Goal: Information Seeking & Learning: Learn about a topic

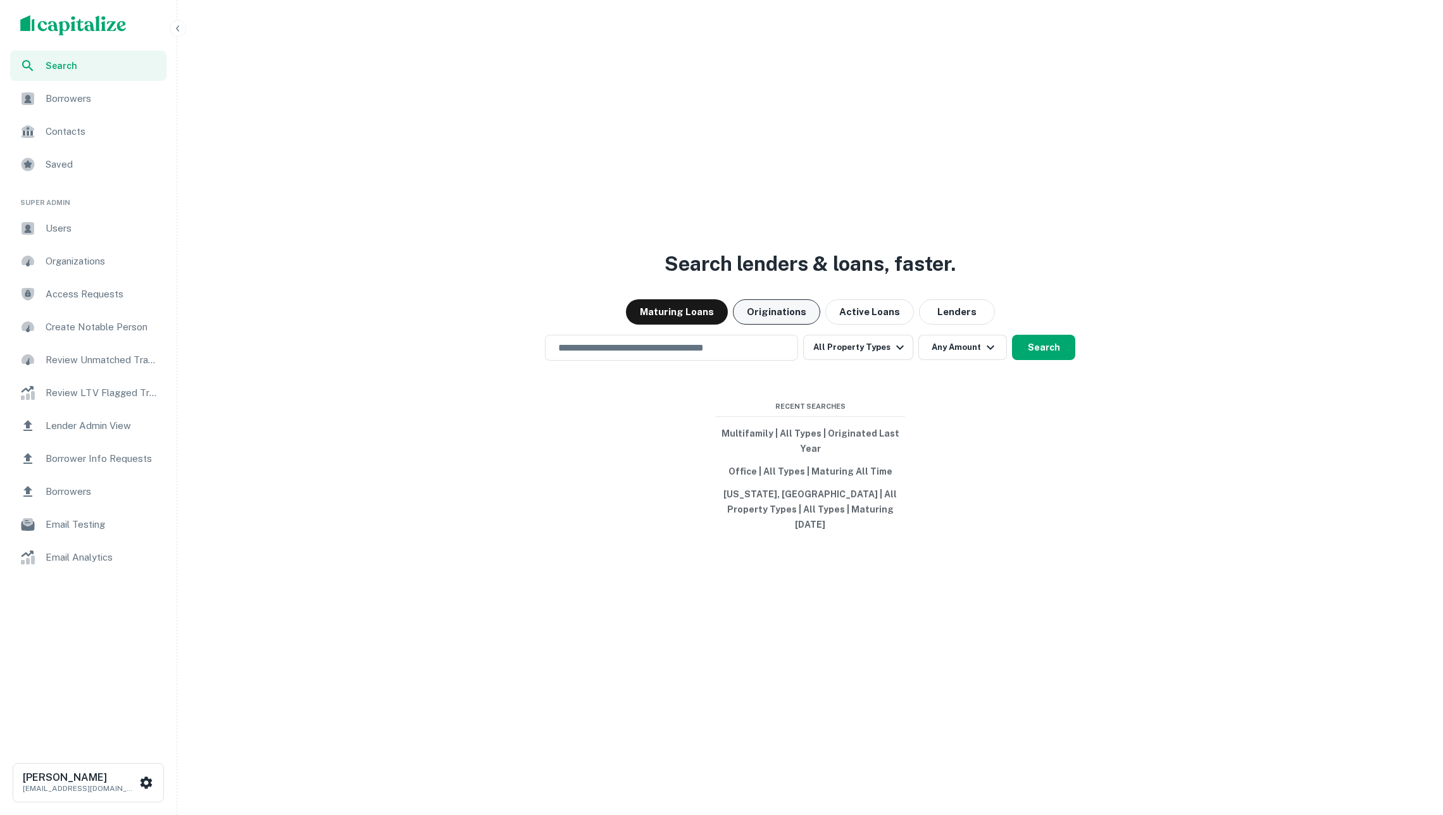
click at [765, 320] on button "Originations" at bounding box center [776, 311] width 87 height 25
click at [1046, 356] on button "Search" at bounding box center [1043, 347] width 63 height 25
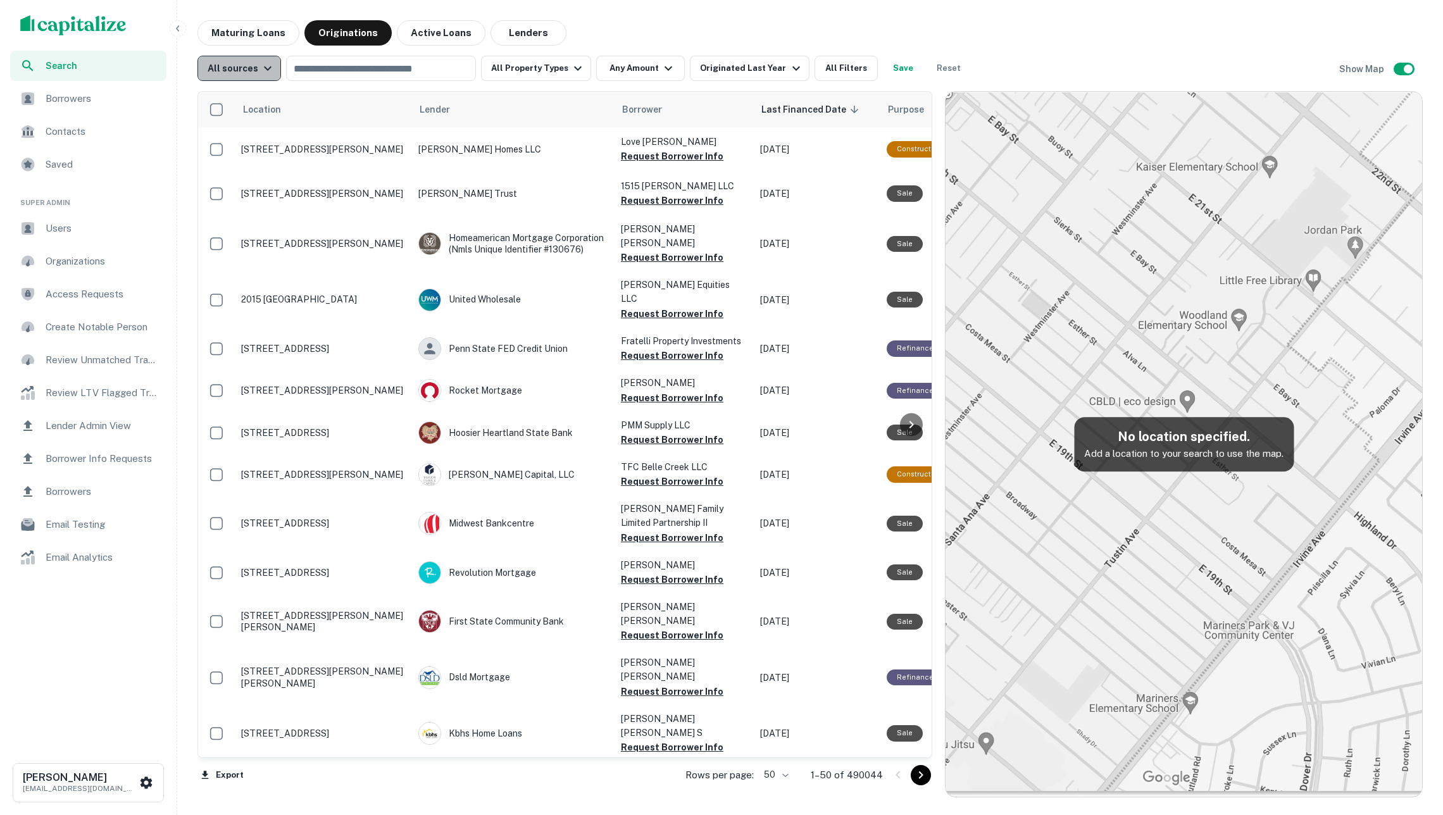
click at [247, 66] on div "All sources" at bounding box center [242, 68] width 68 height 15
click at [240, 151] on li "GSE" at bounding box center [241, 162] width 104 height 23
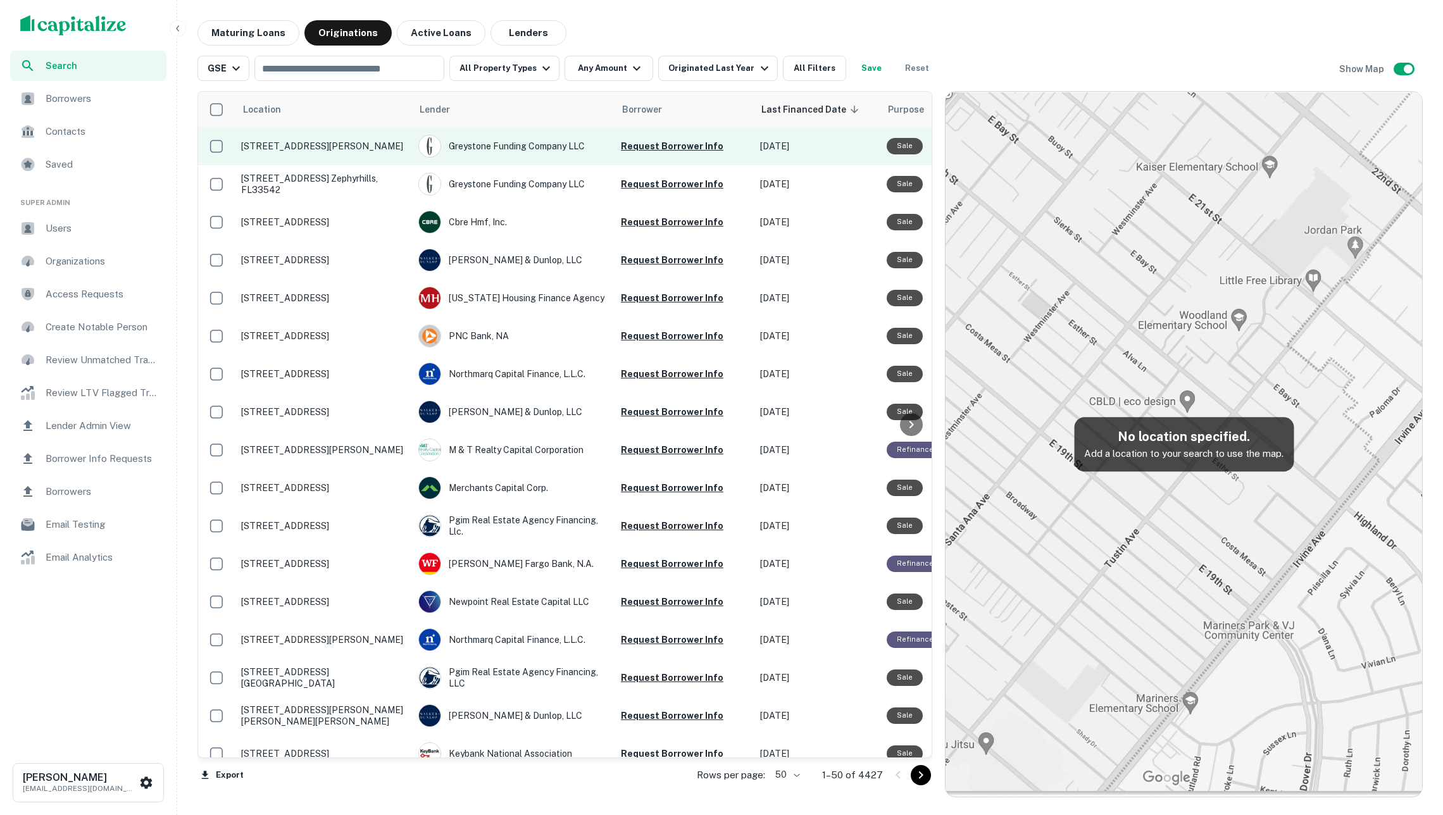
click at [363, 142] on p "201 N Sunset Dr. Casselberry, FL32707" at bounding box center [323, 146] width 165 height 11
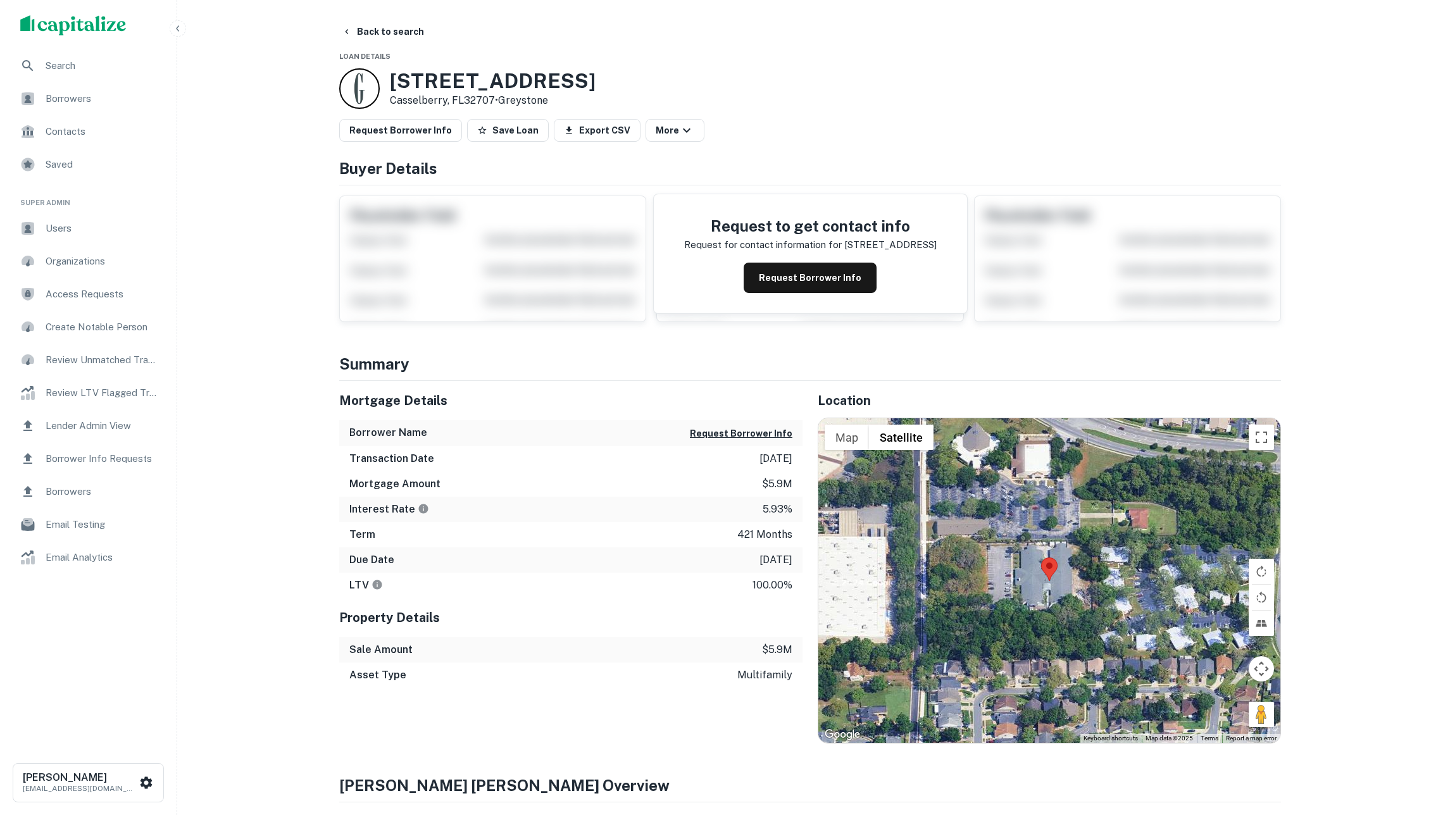
click at [380, 30] on button "Back to search" at bounding box center [383, 31] width 92 height 23
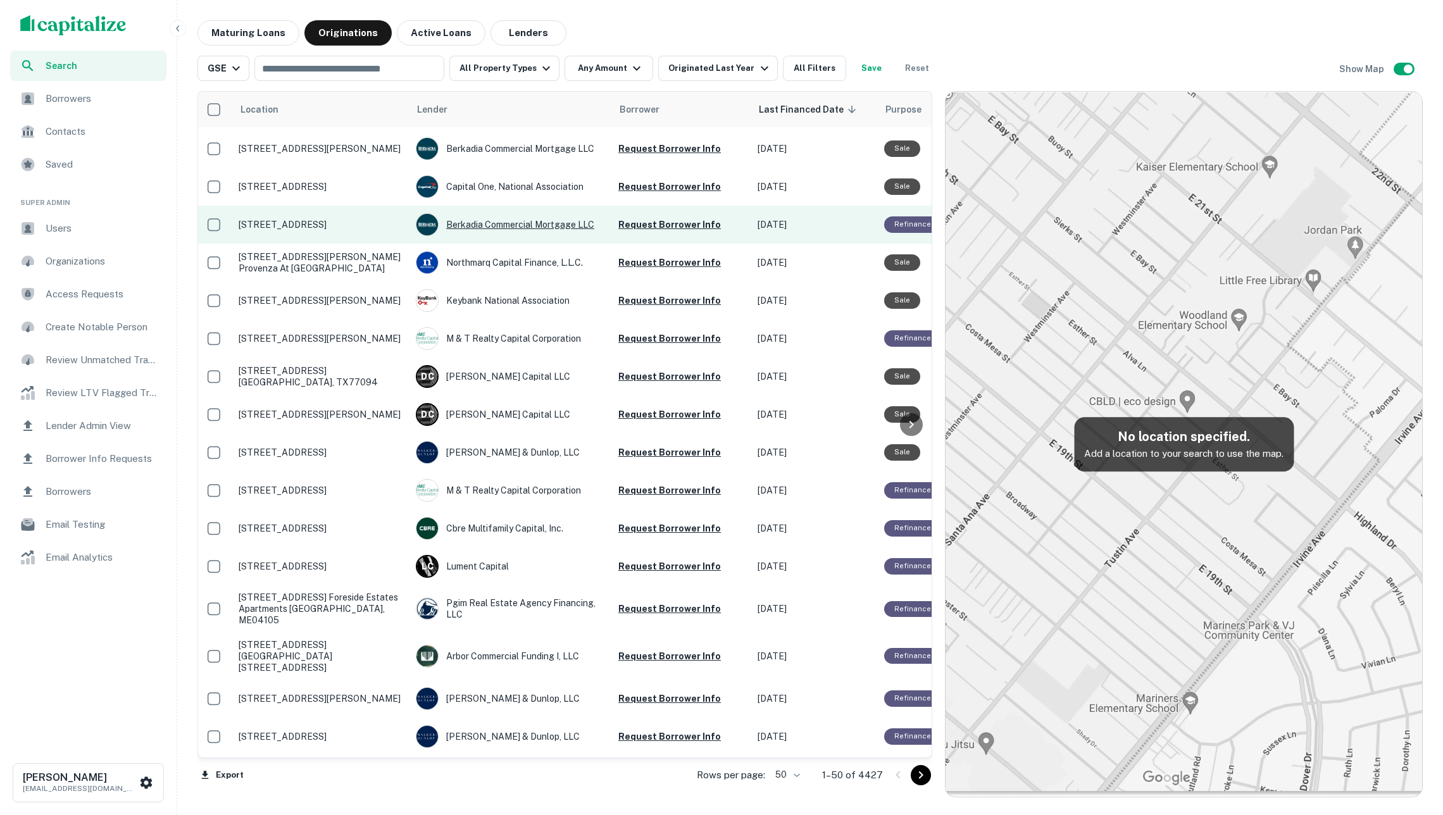
scroll to position [951, 3]
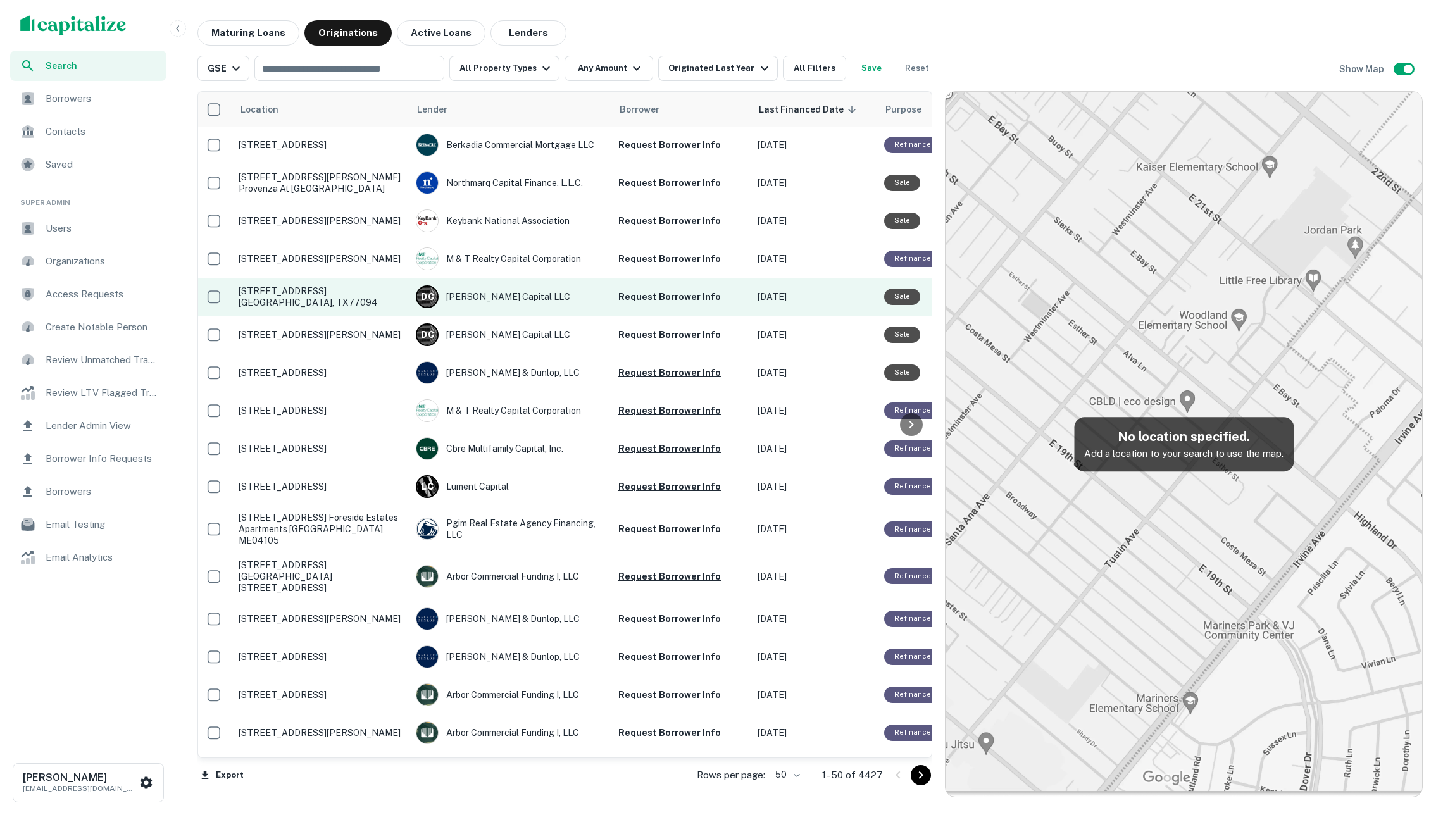
click at [499, 308] on div "D C Dwight Capital LLC" at bounding box center [511, 296] width 190 height 23
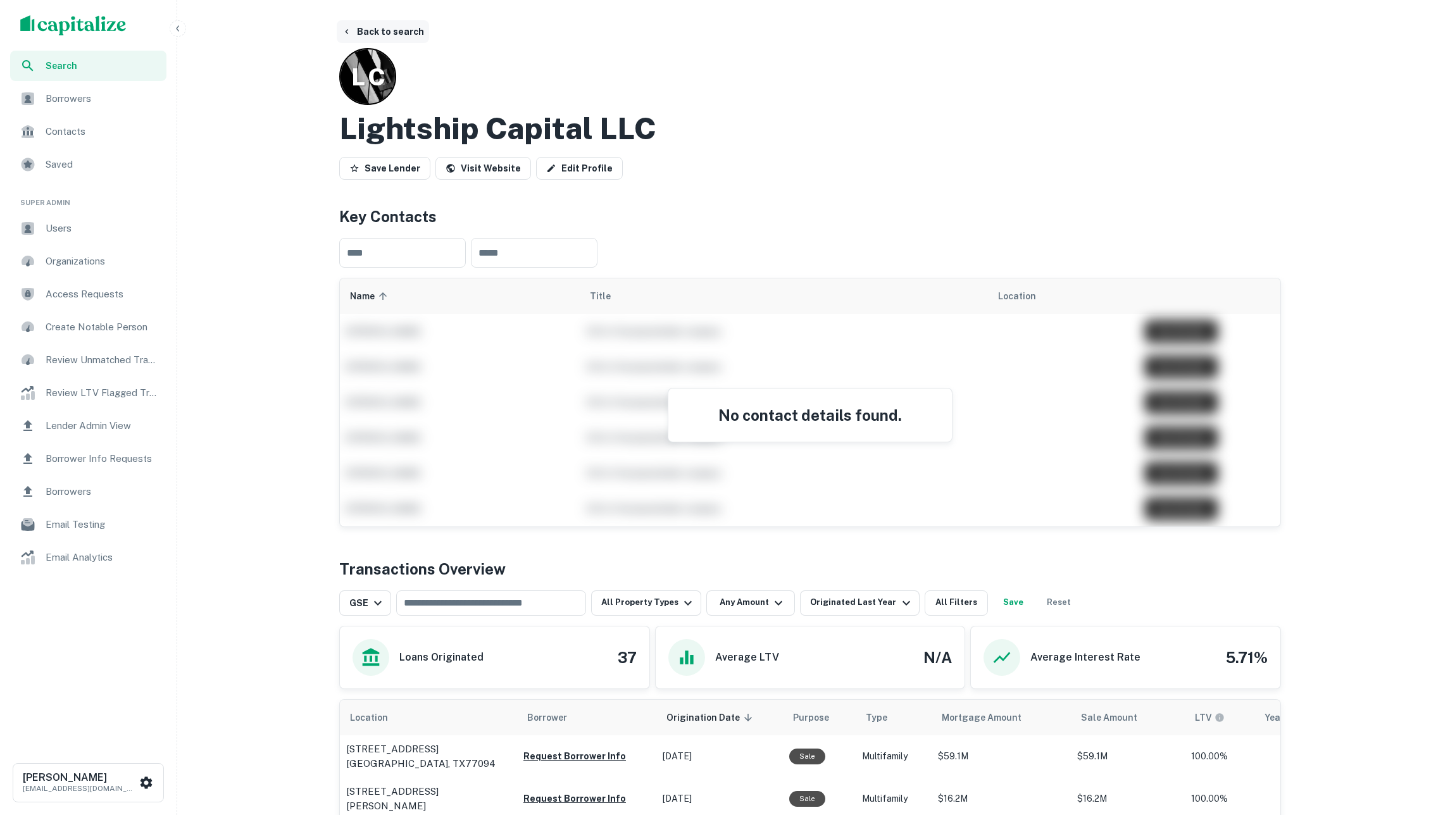
click at [387, 34] on button "Back to search" at bounding box center [383, 31] width 92 height 23
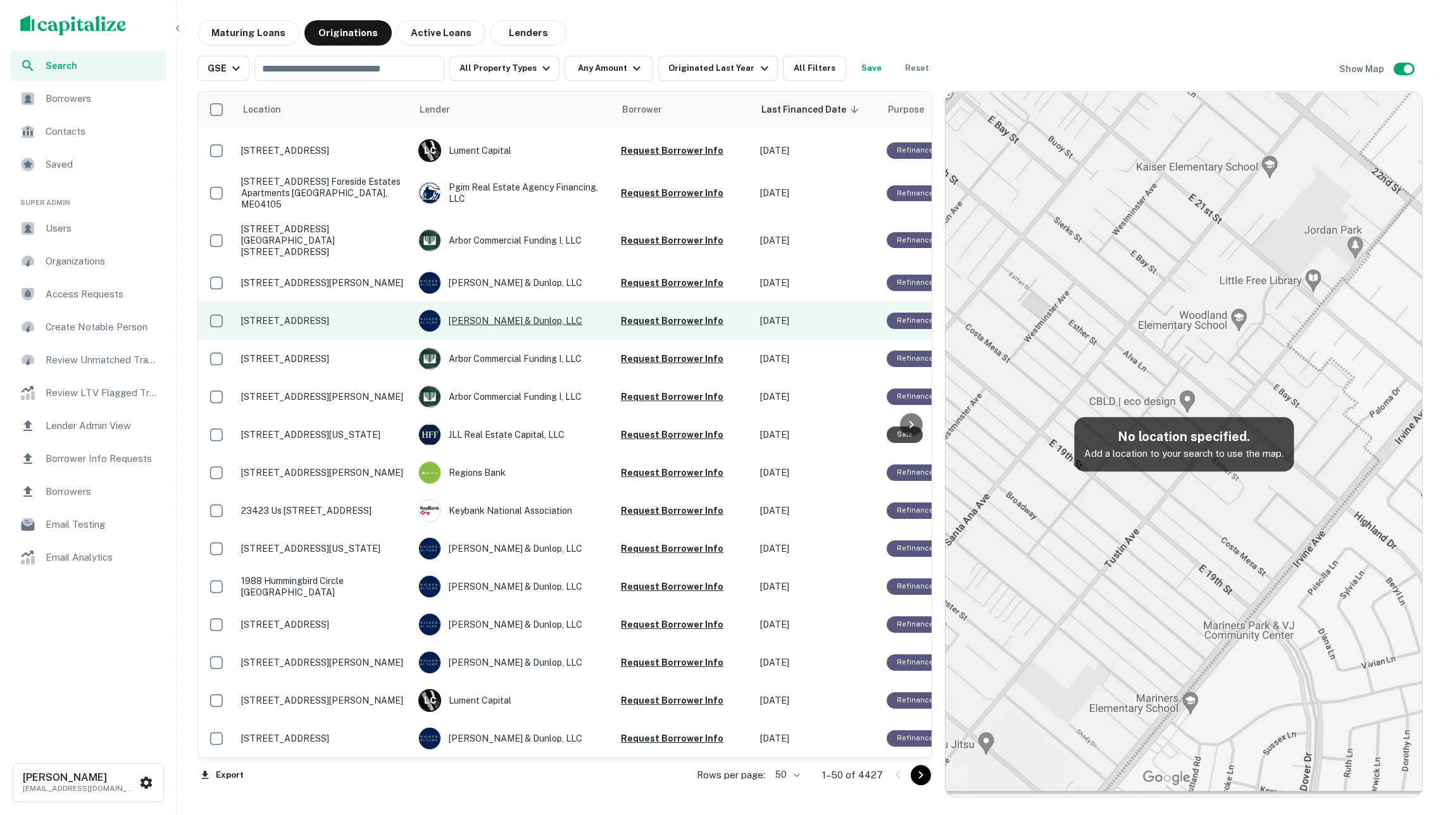
scroll to position [1220, 0]
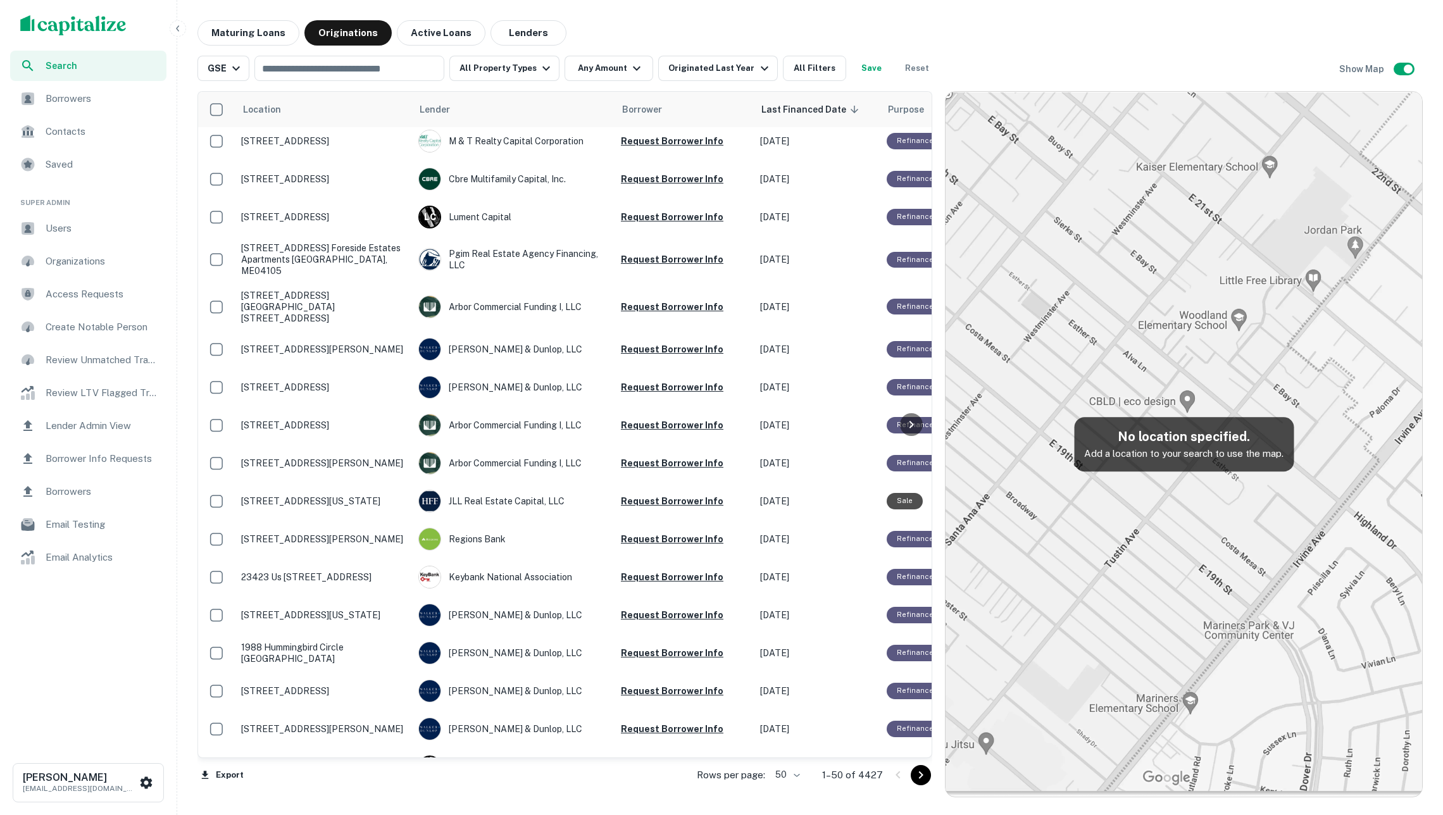
click at [492, 77] on div "D C Dwight Capital LLC" at bounding box center [513, 65] width 190 height 23
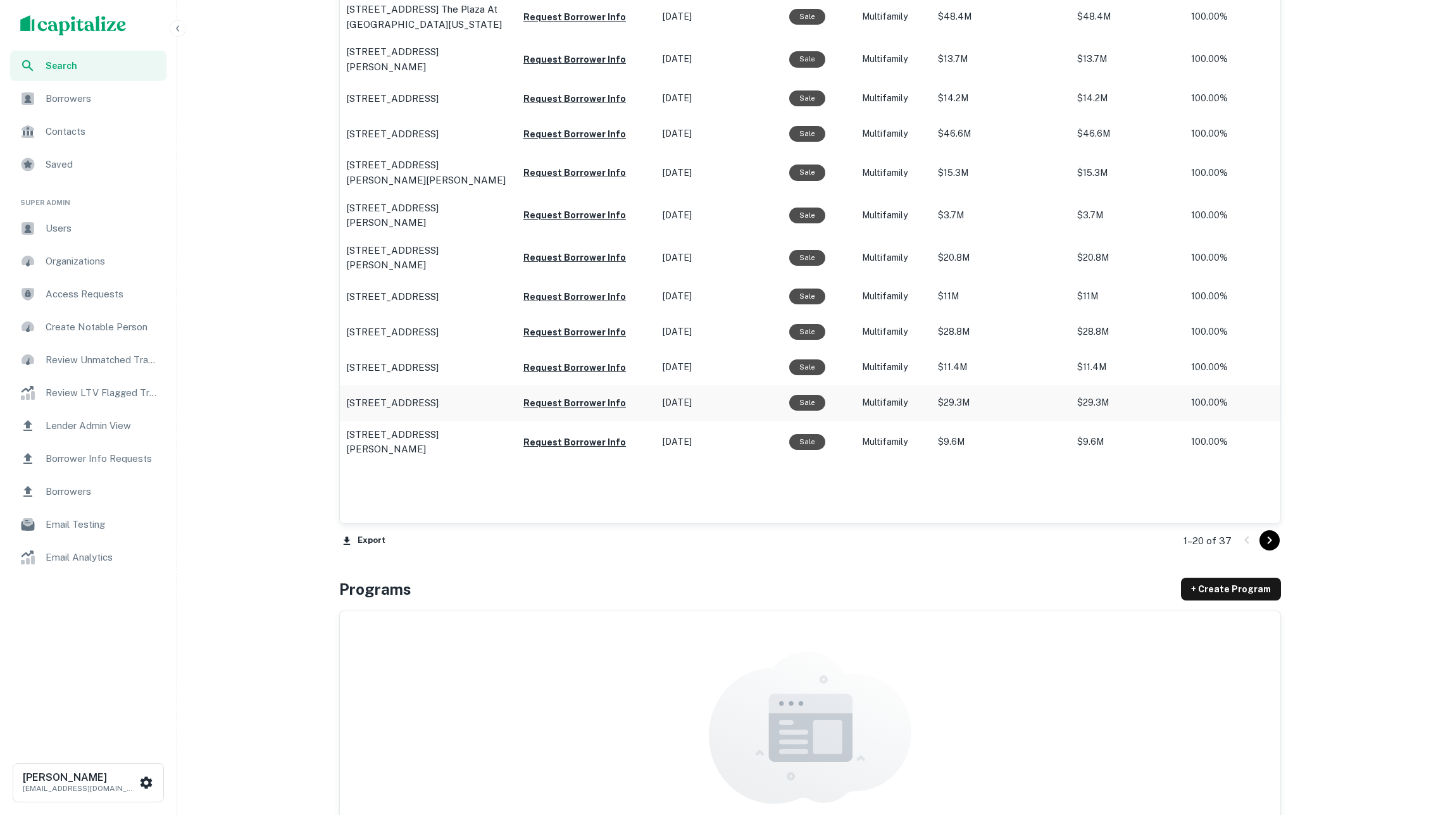
scroll to position [1009, 0]
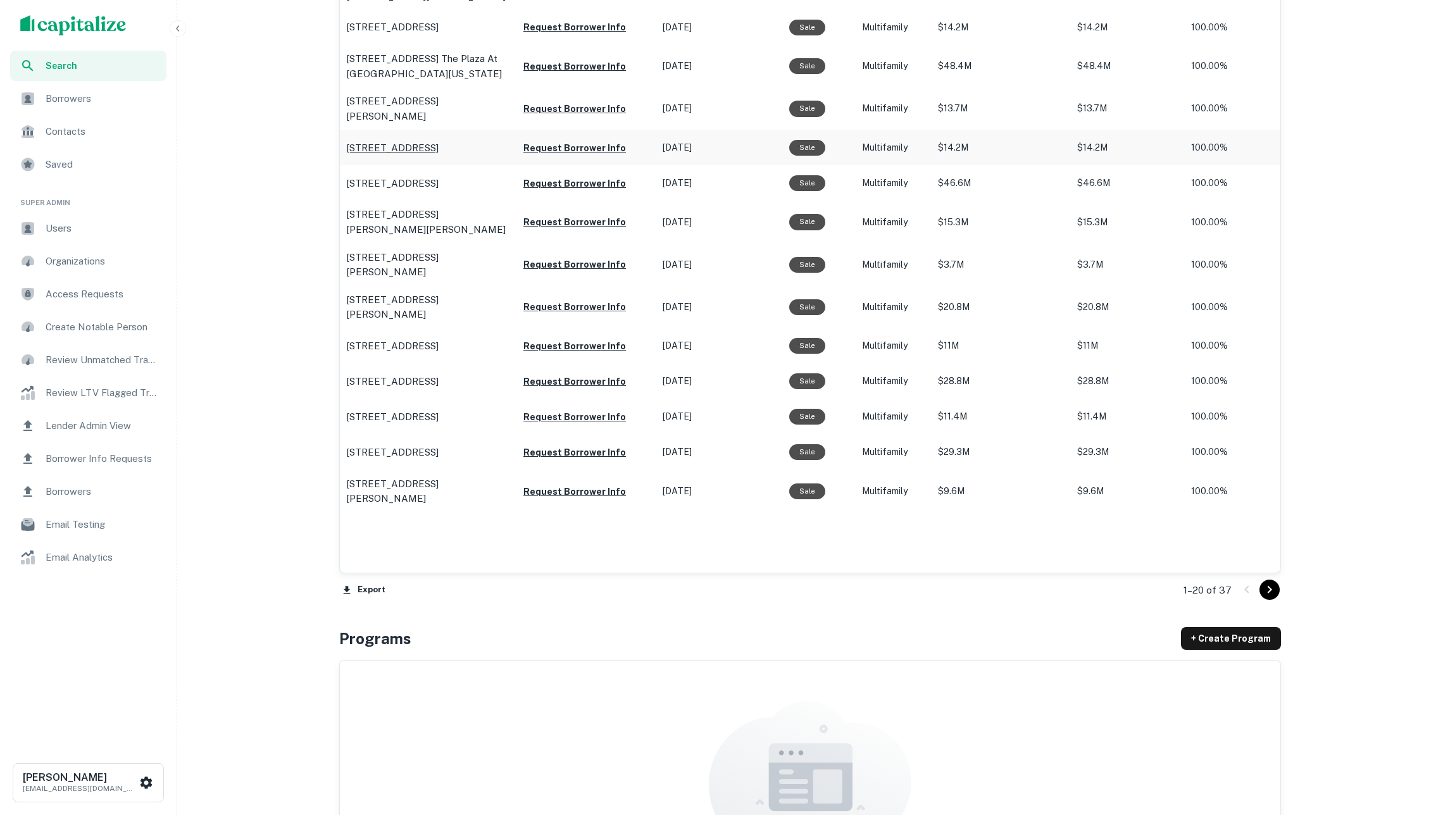
click at [439, 156] on p "3445 Colonial Drive Modesto, CA95350" at bounding box center [392, 148] width 92 height 15
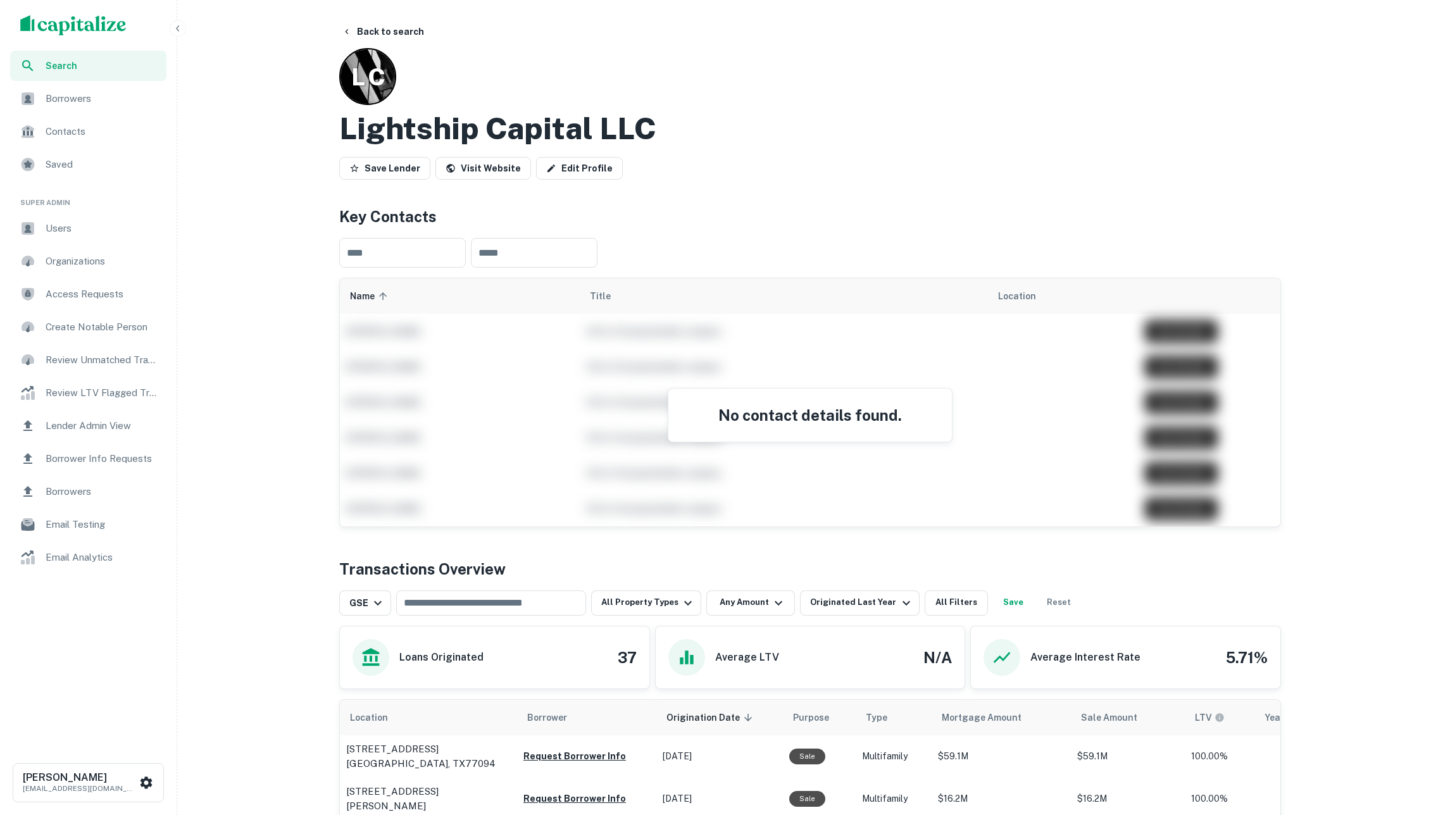
scroll to position [0, 0]
click at [400, 32] on button "Back to search" at bounding box center [383, 31] width 92 height 23
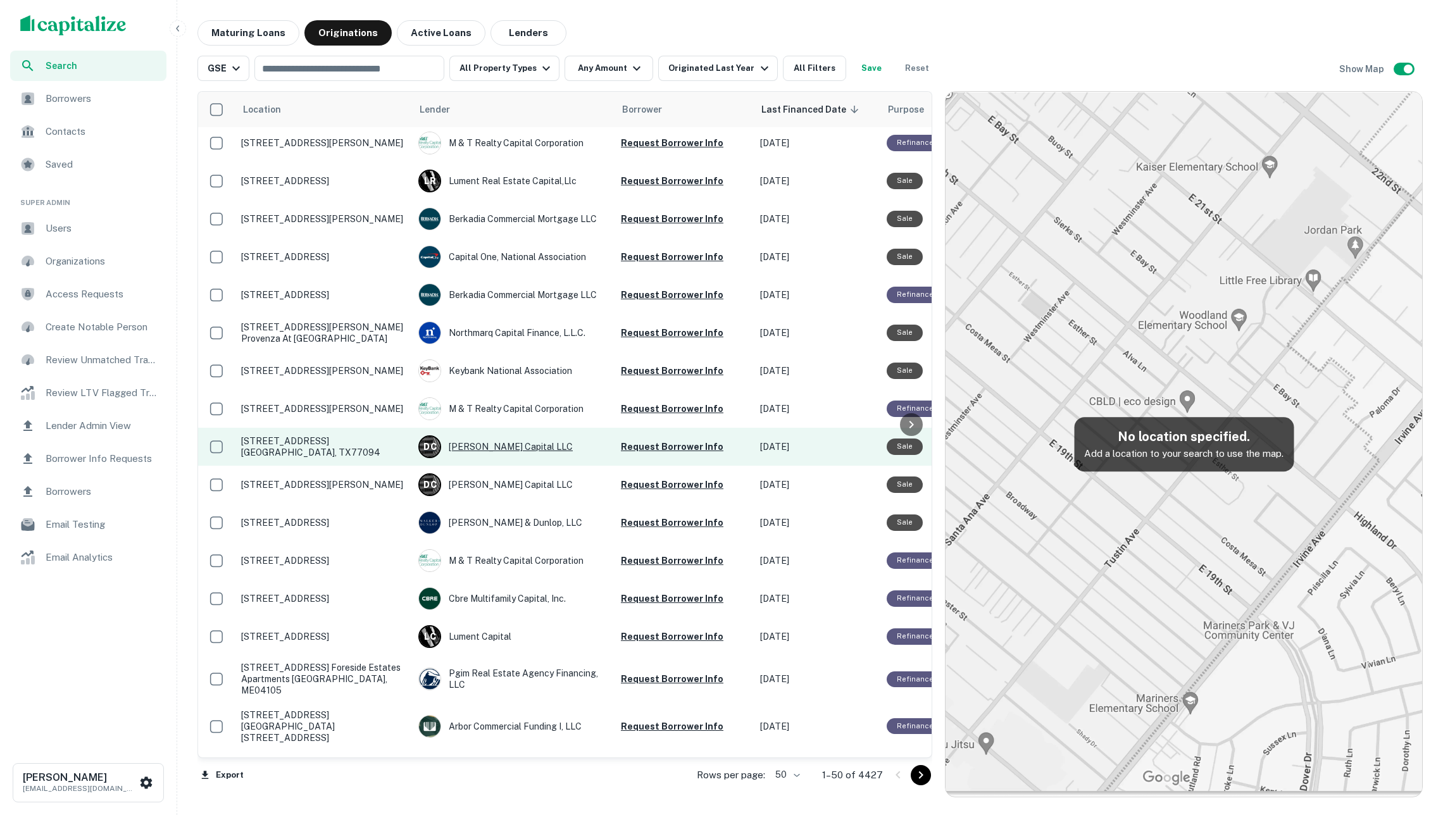
scroll to position [1084, 0]
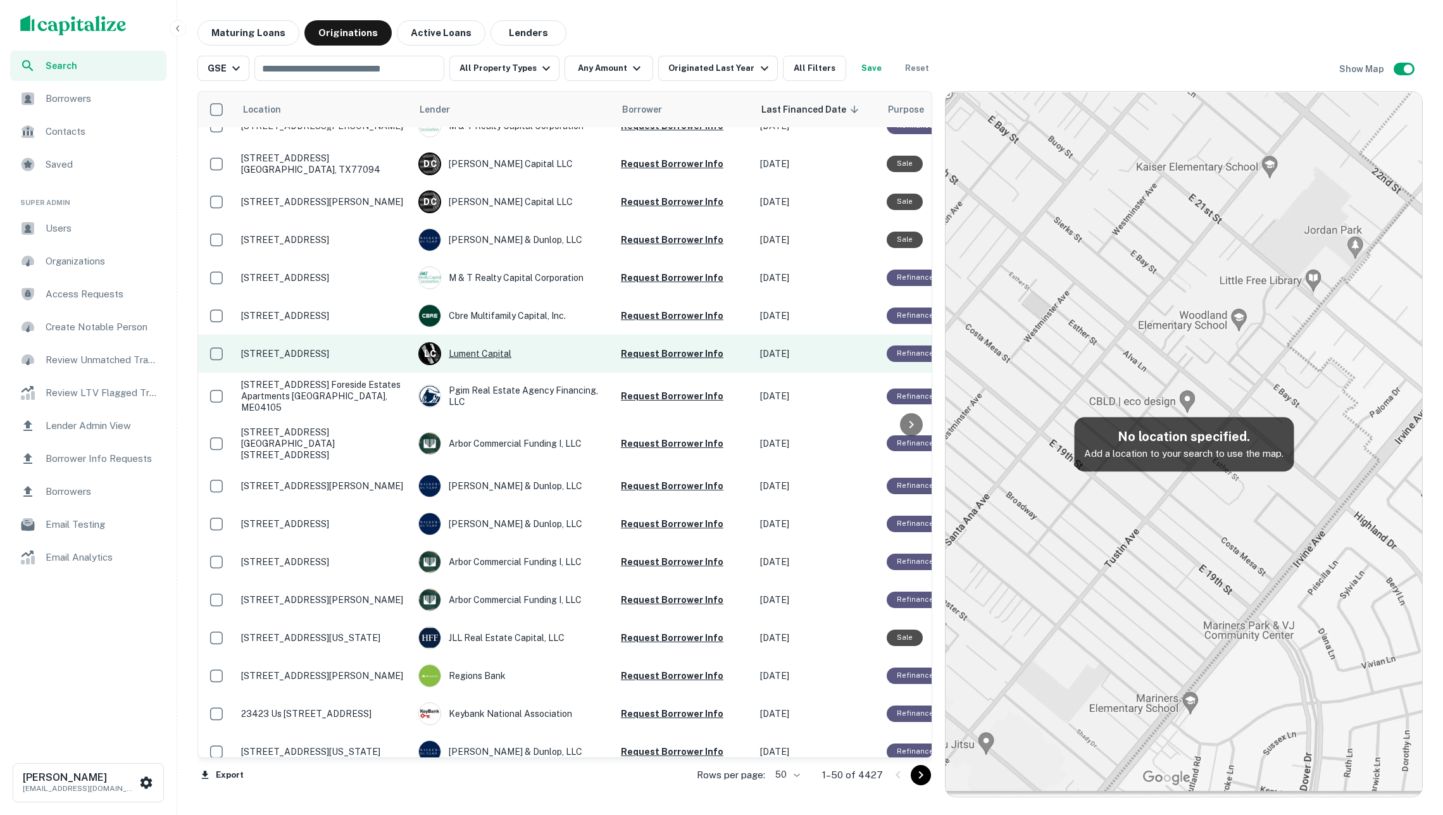
click at [487, 365] on div "L C Lument Capital" at bounding box center [513, 353] width 190 height 23
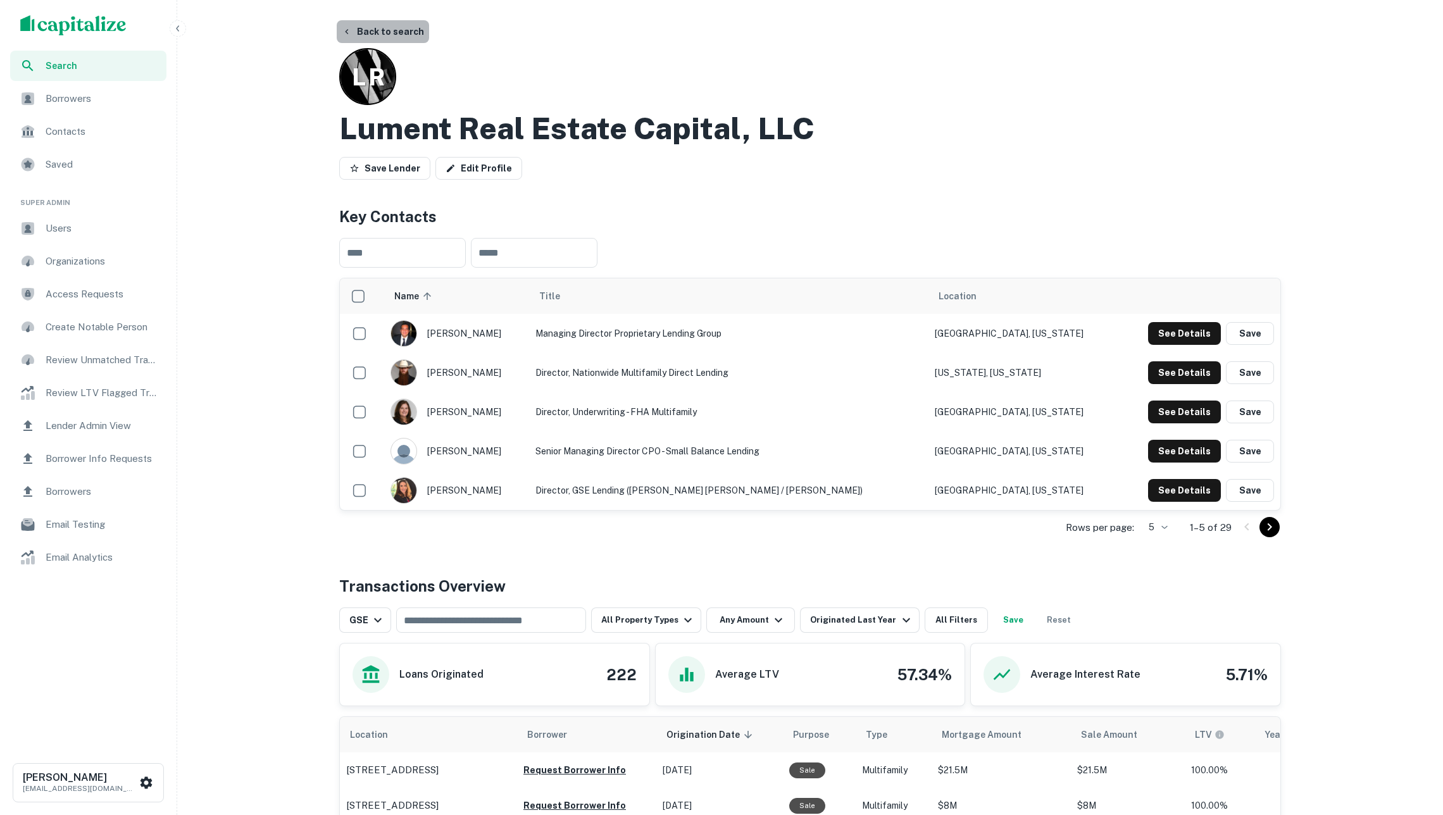
click at [377, 34] on button "Back to search" at bounding box center [383, 31] width 92 height 23
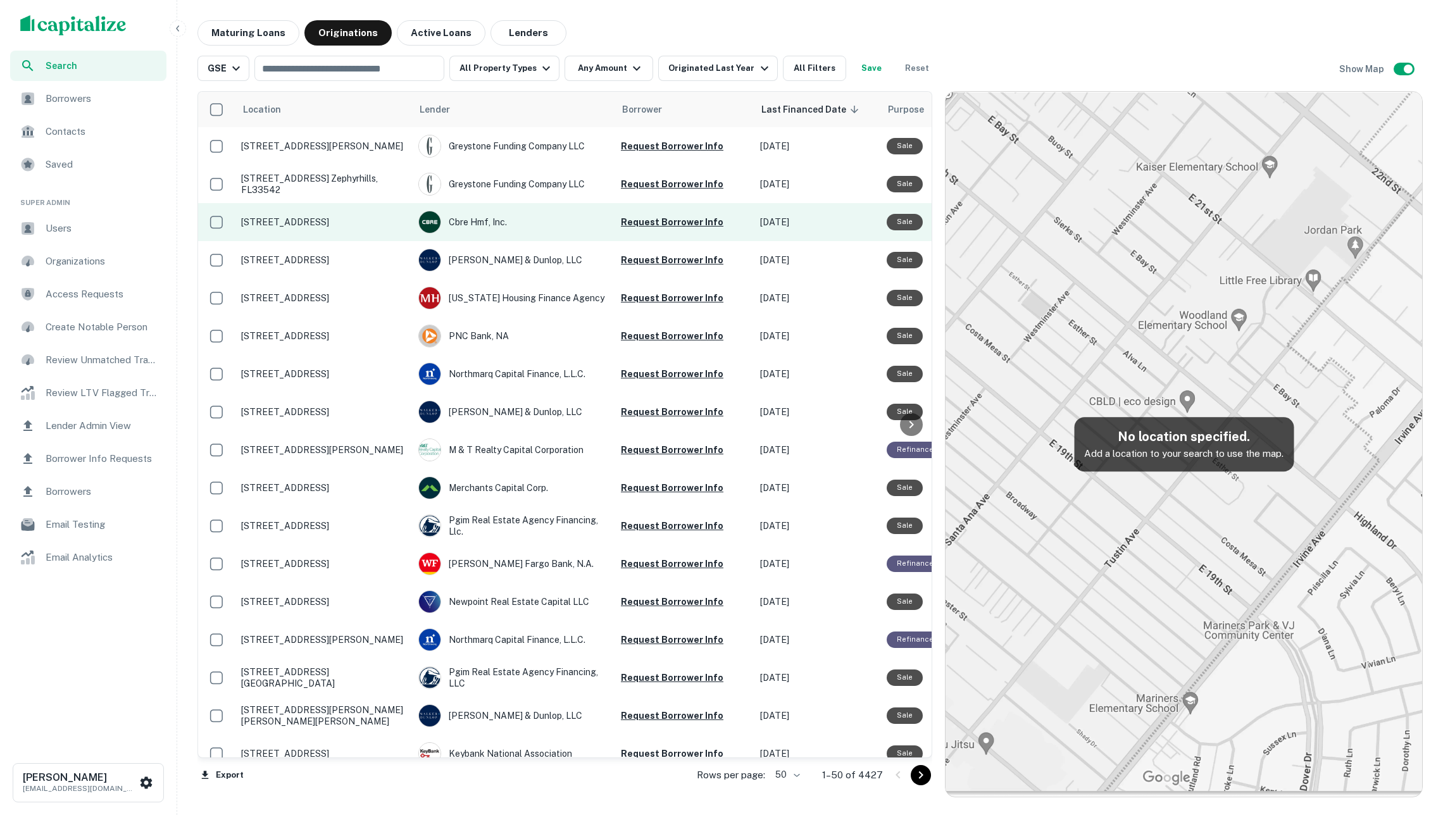
click at [354, 219] on p "6140 Haven Ave Rancho Cucamonga, CA91737" at bounding box center [323, 221] width 165 height 11
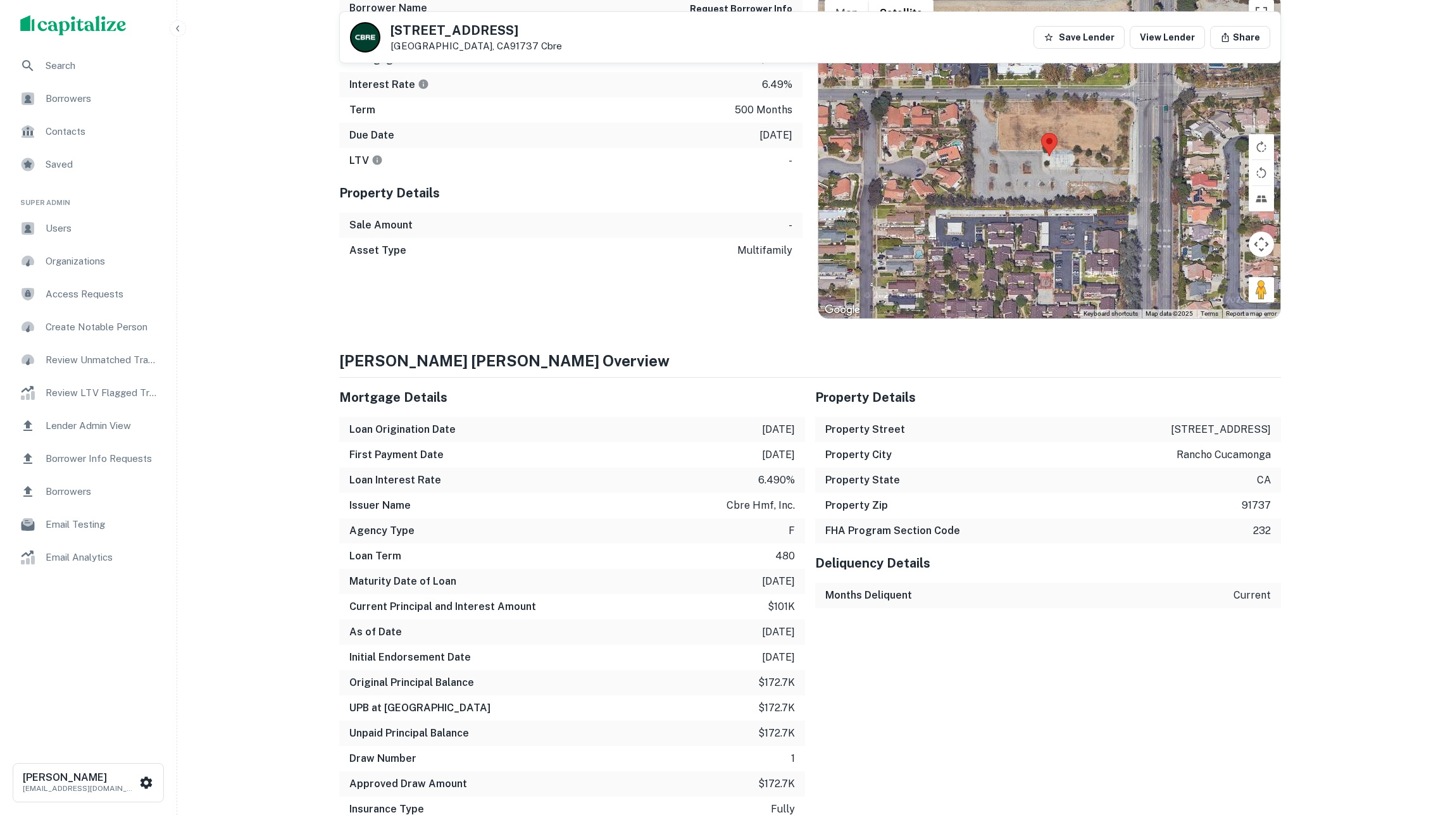
scroll to position [87, 0]
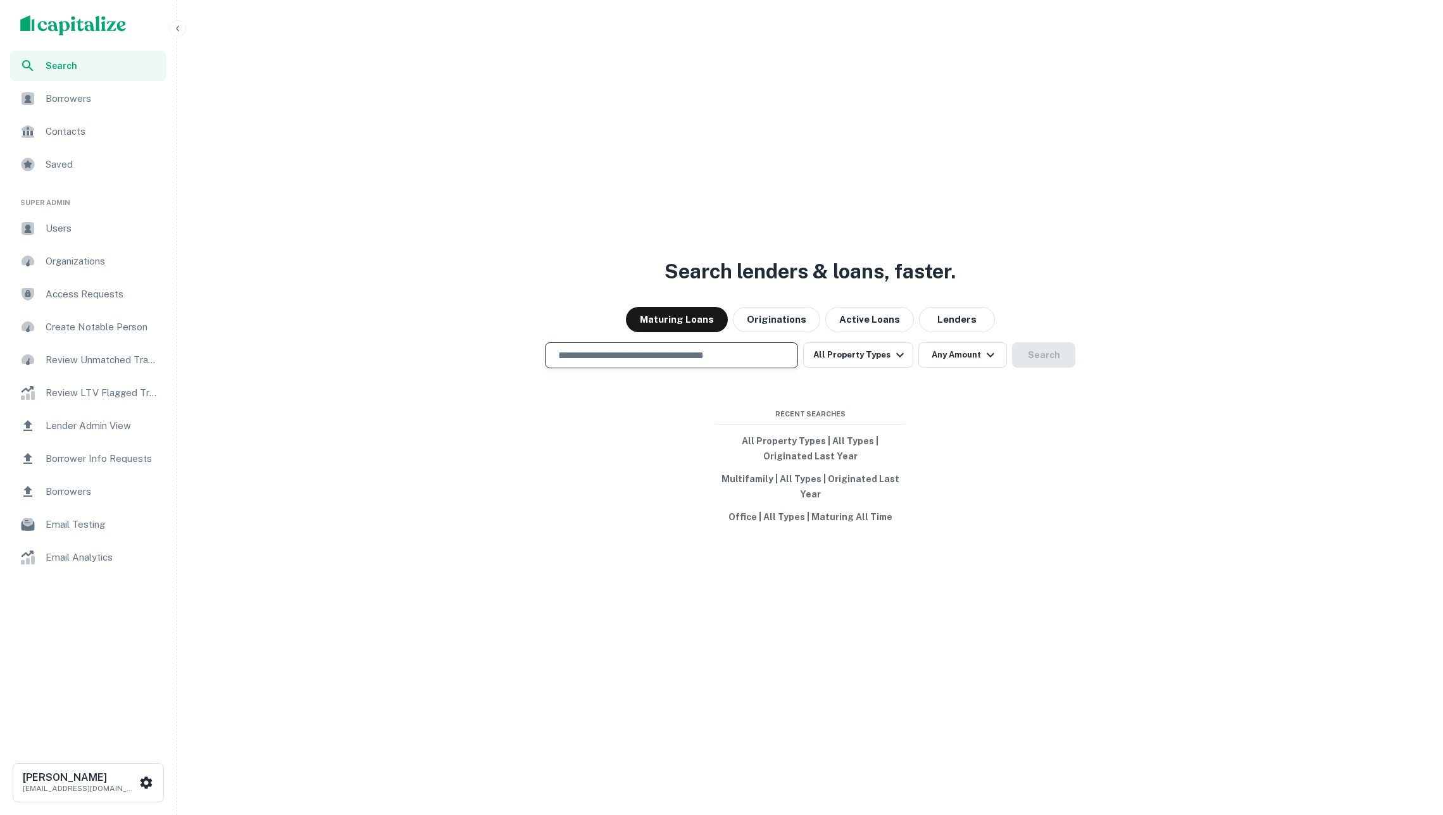
click at [654, 350] on input "text" at bounding box center [672, 355] width 242 height 15
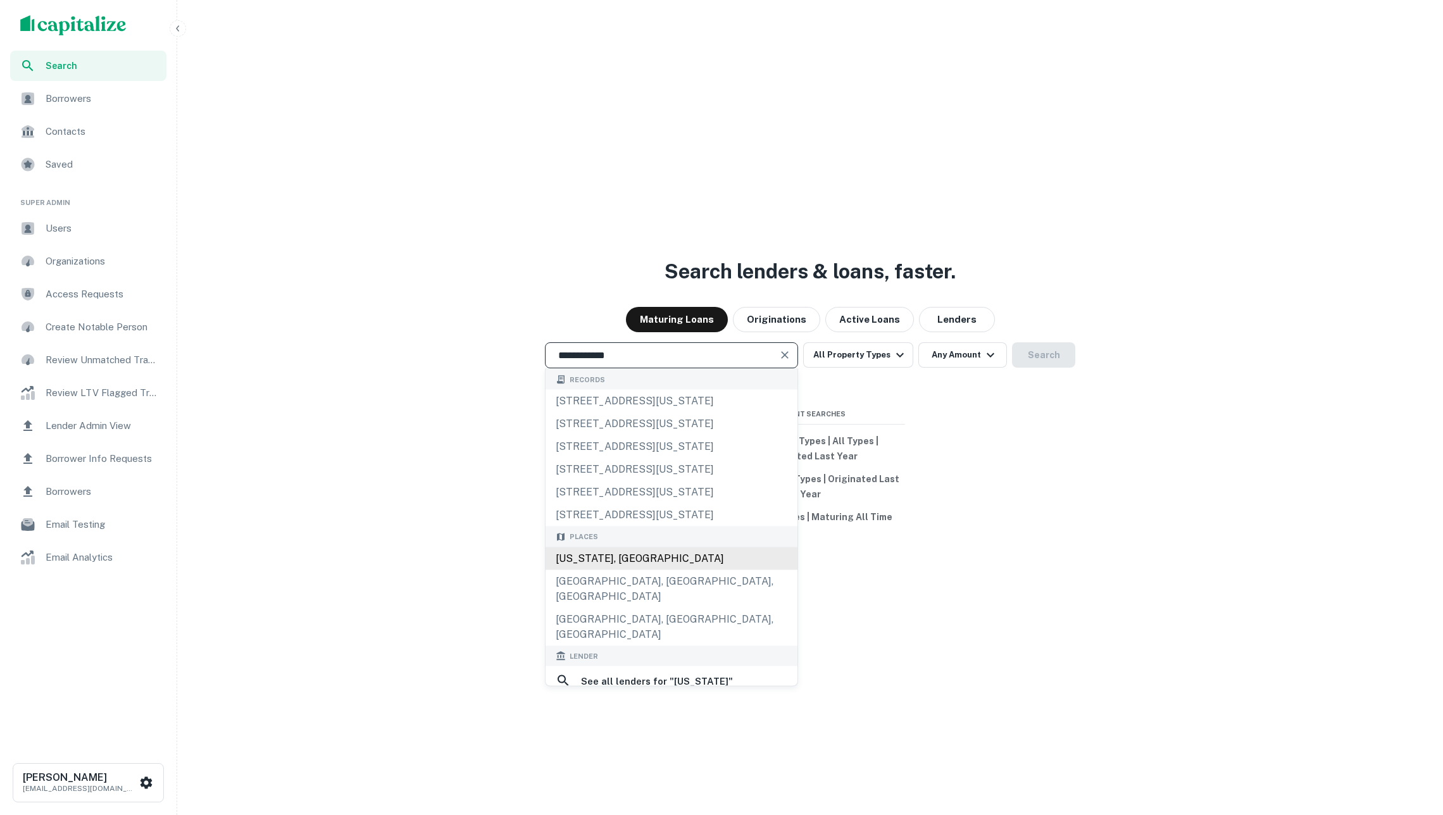
click at [634, 558] on div "North Dakota, USA" at bounding box center [672, 558] width 252 height 23
type input "**********"
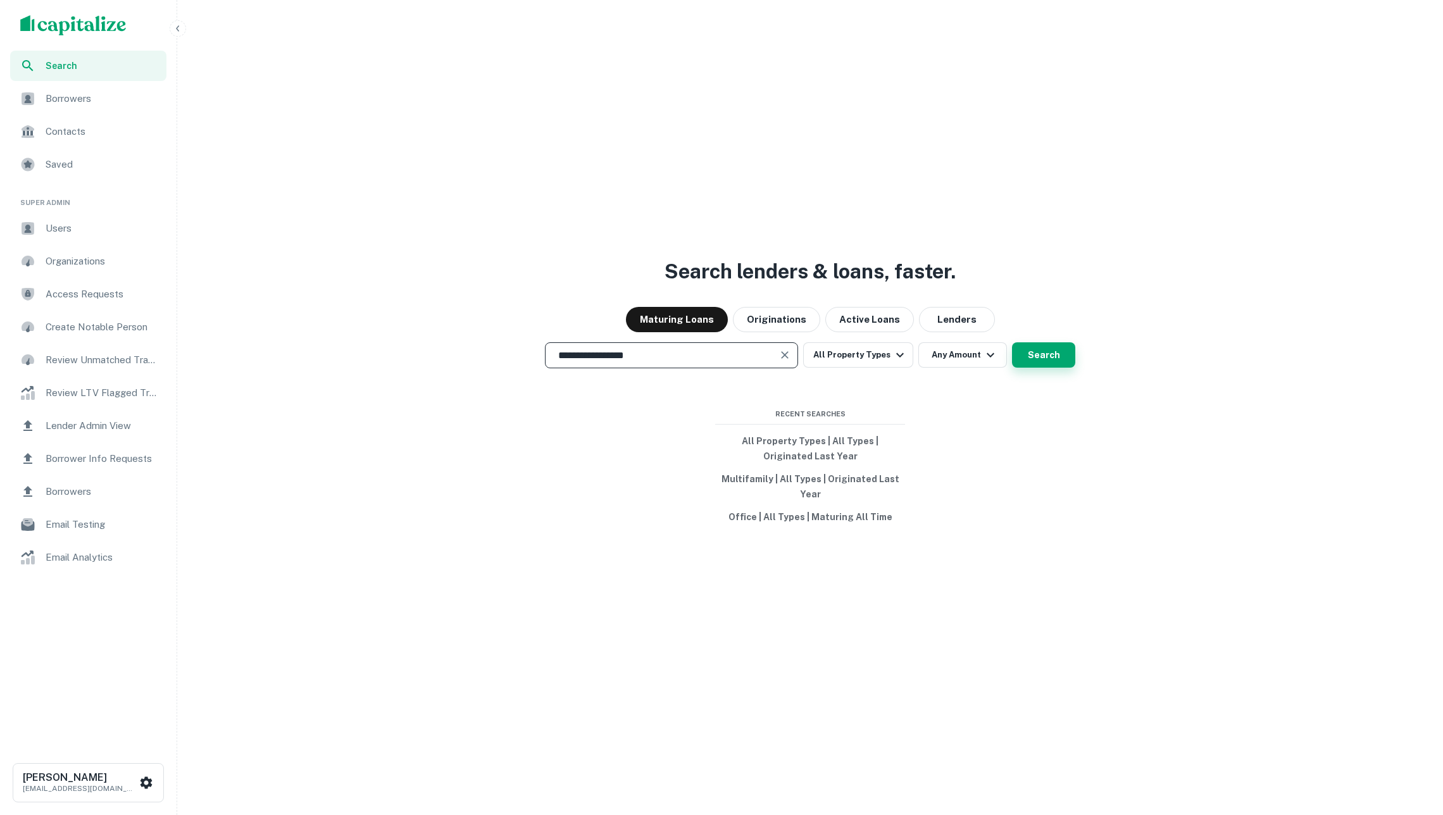
click at [1056, 354] on button "Search" at bounding box center [1043, 354] width 63 height 25
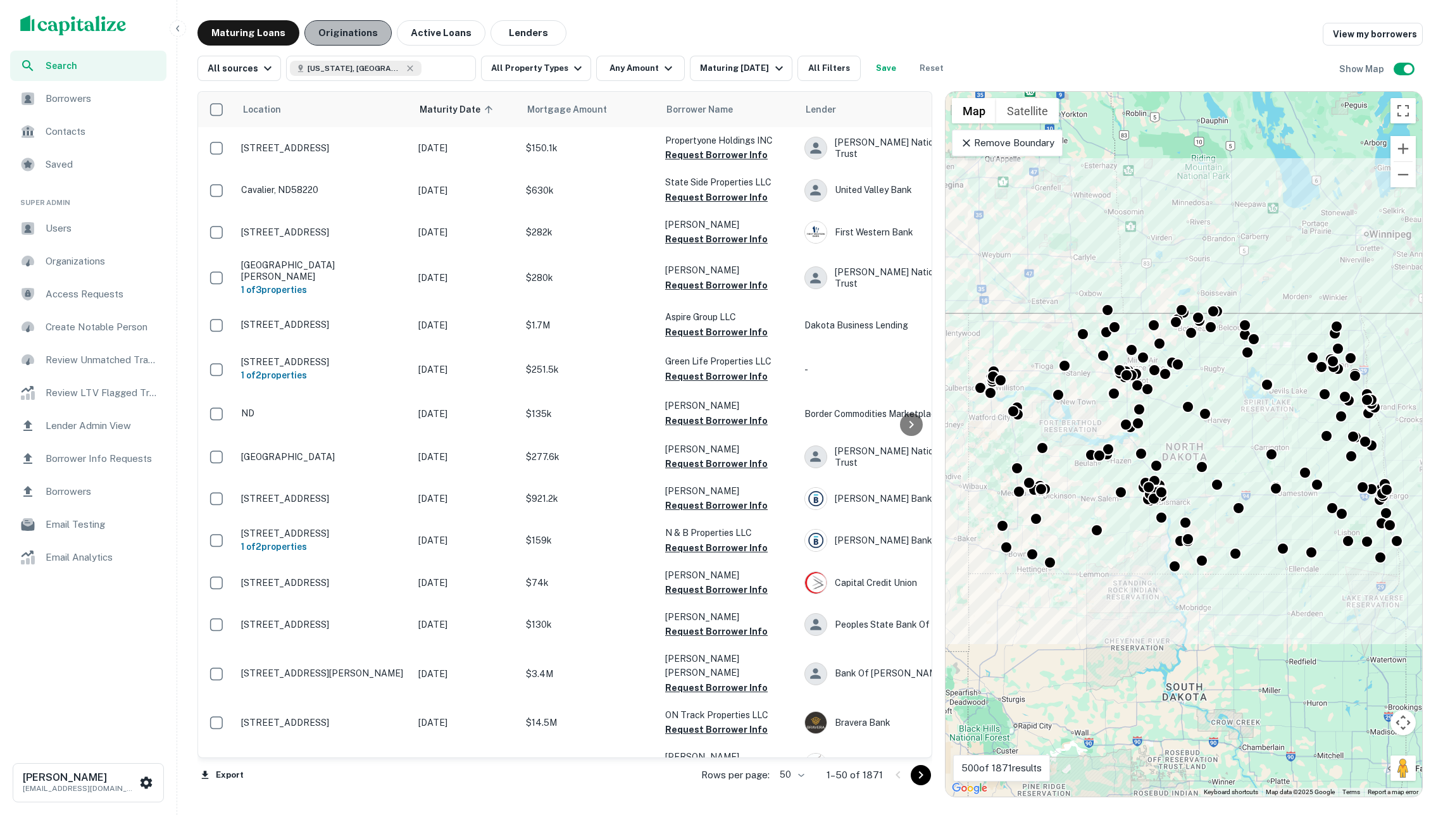
click at [359, 35] on button "Originations" at bounding box center [347, 32] width 87 height 25
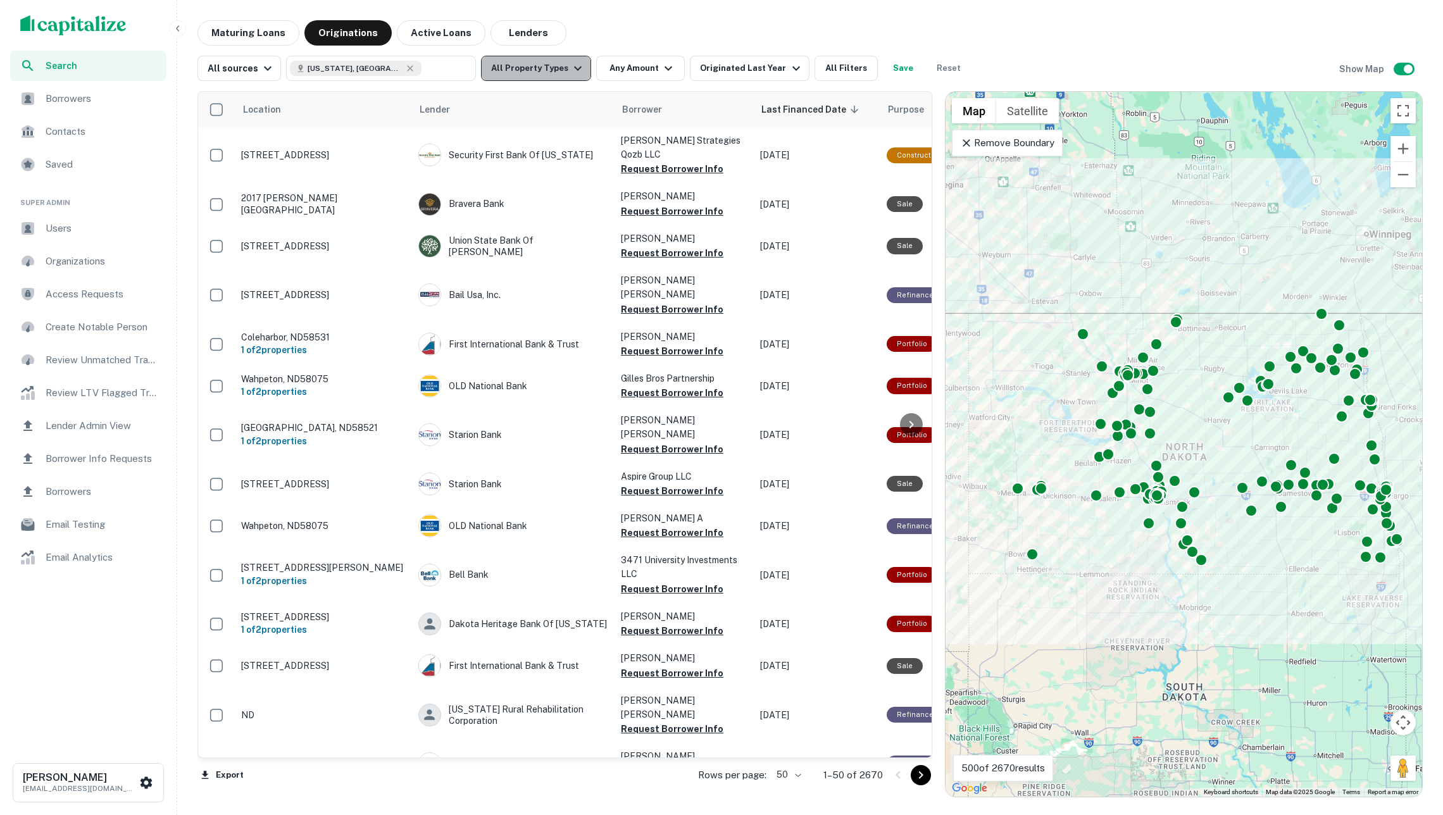
click at [588, 71] on button "All Property Types" at bounding box center [536, 68] width 110 height 25
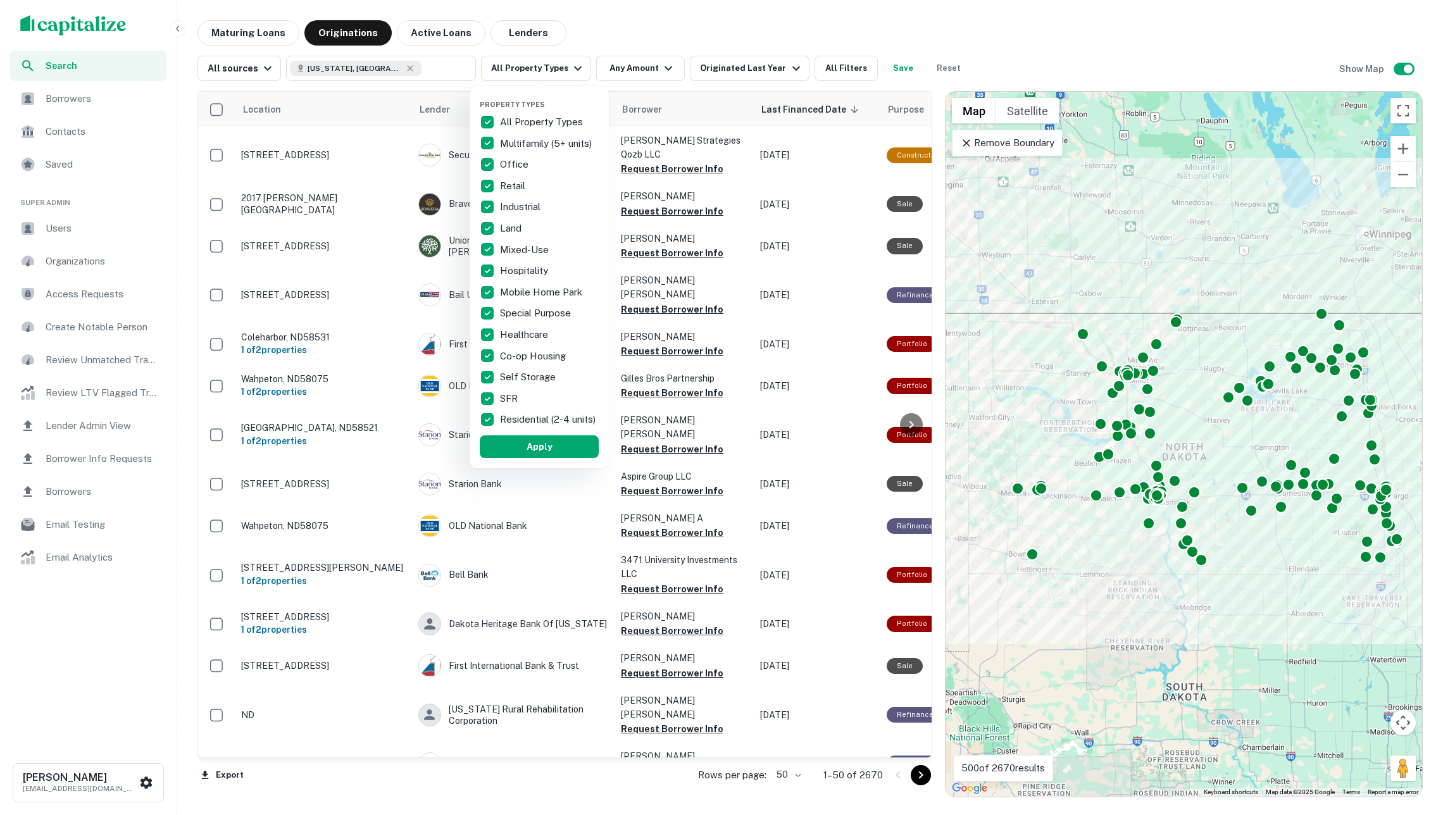
click at [550, 120] on p "All Property Types" at bounding box center [542, 122] width 85 height 15
click at [522, 142] on p "Multifamily (5+ units)" at bounding box center [547, 143] width 94 height 15
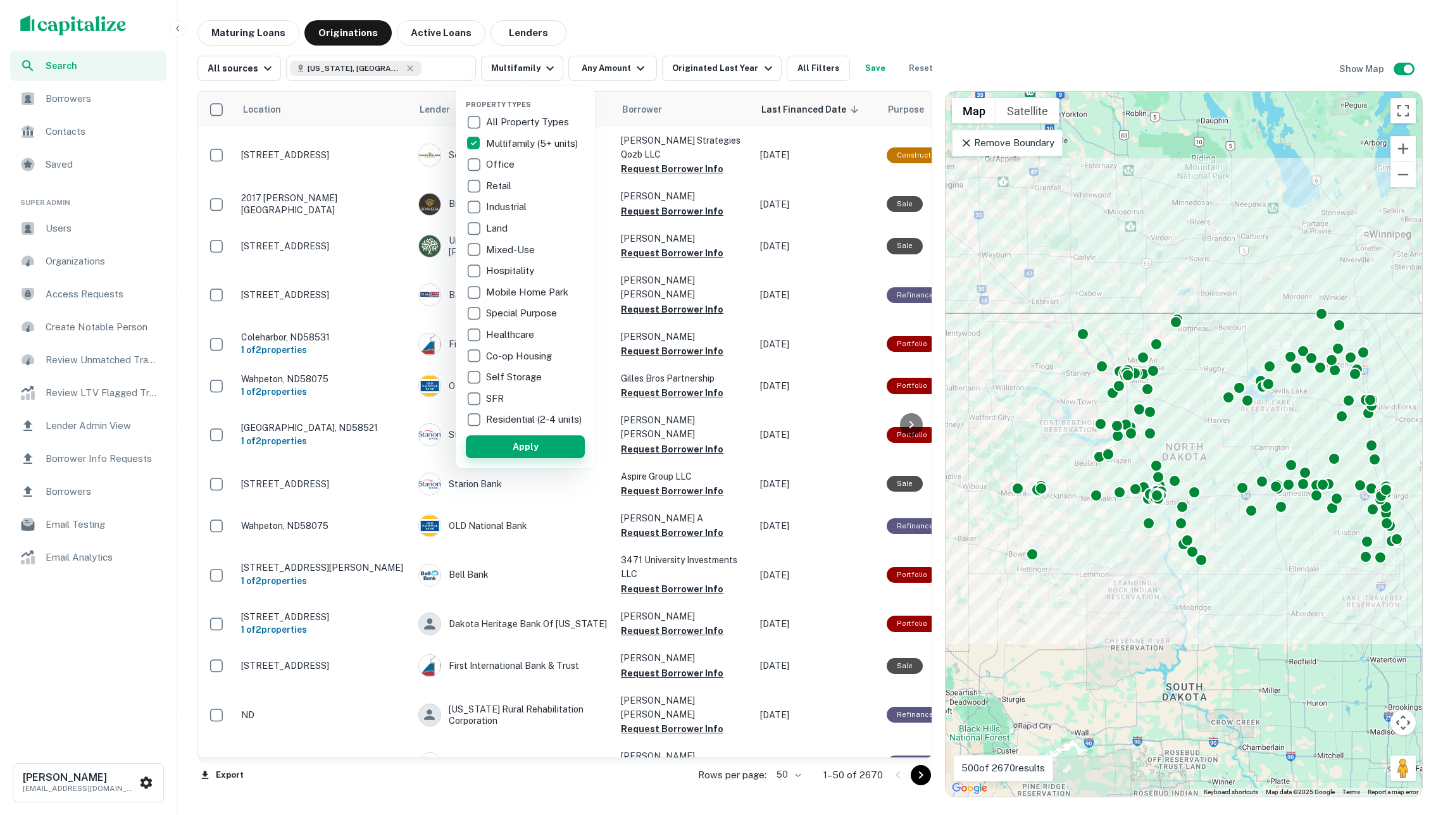
click at [527, 443] on button "Apply" at bounding box center [525, 446] width 119 height 23
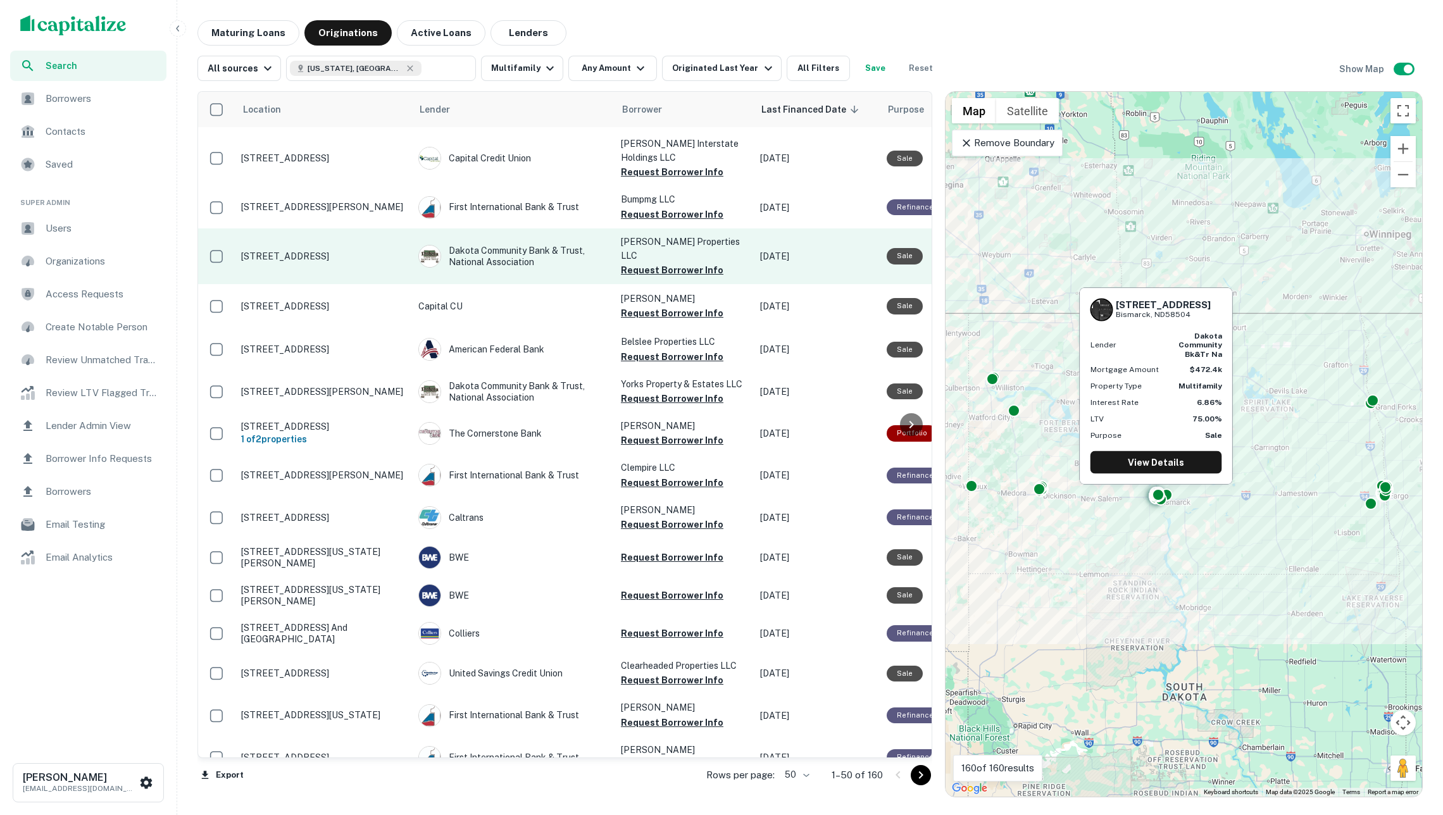
scroll to position [1486, 0]
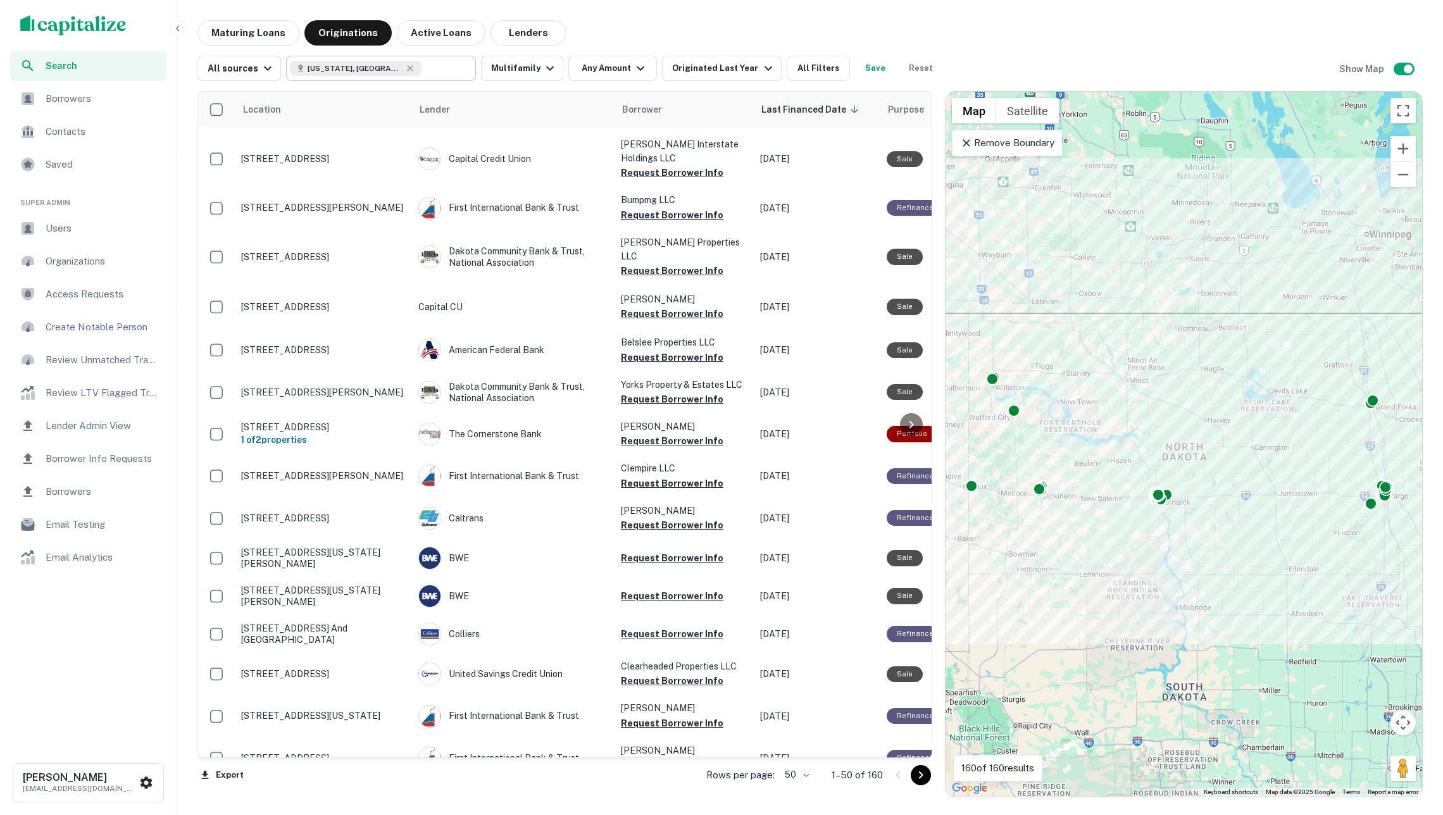
click at [442, 70] on input "text" at bounding box center [446, 68] width 49 height 18
click at [442, 70] on input "**********" at bounding box center [370, 68] width 161 height 18
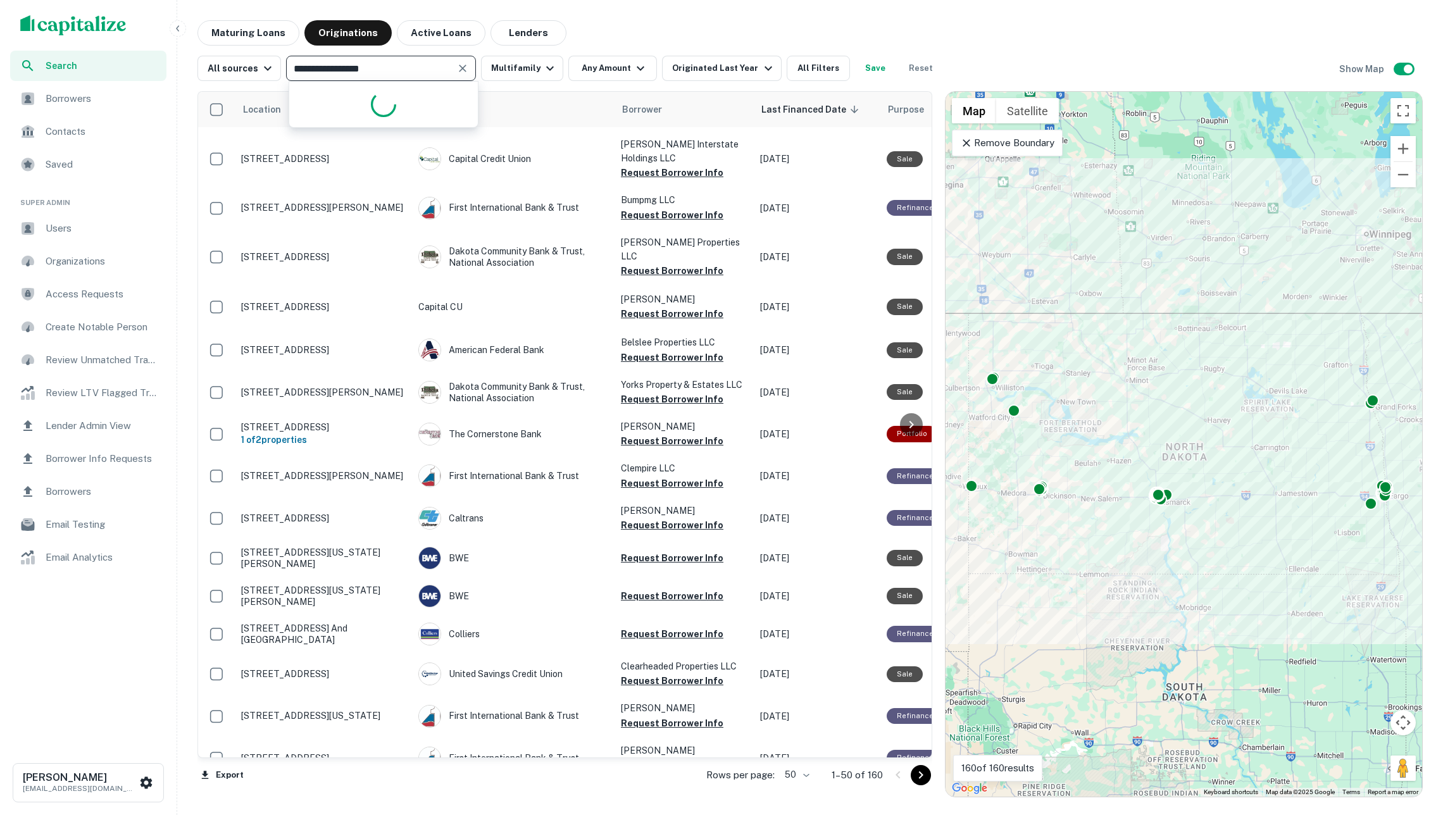
click at [442, 70] on input "**********" at bounding box center [370, 68] width 161 height 18
type input "**********"
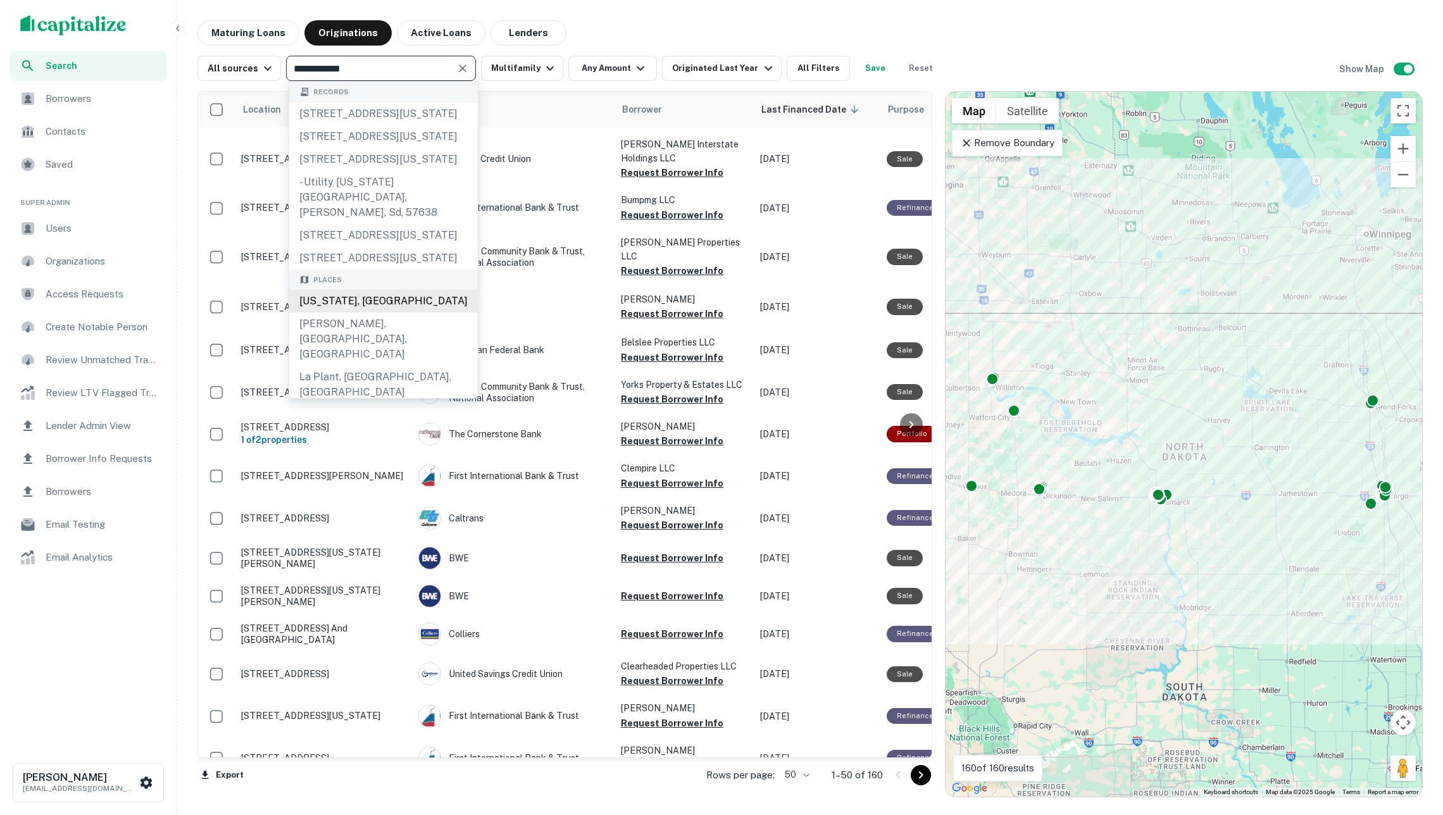
click at [411, 313] on div "South Dakota, USA" at bounding box center [383, 301] width 189 height 23
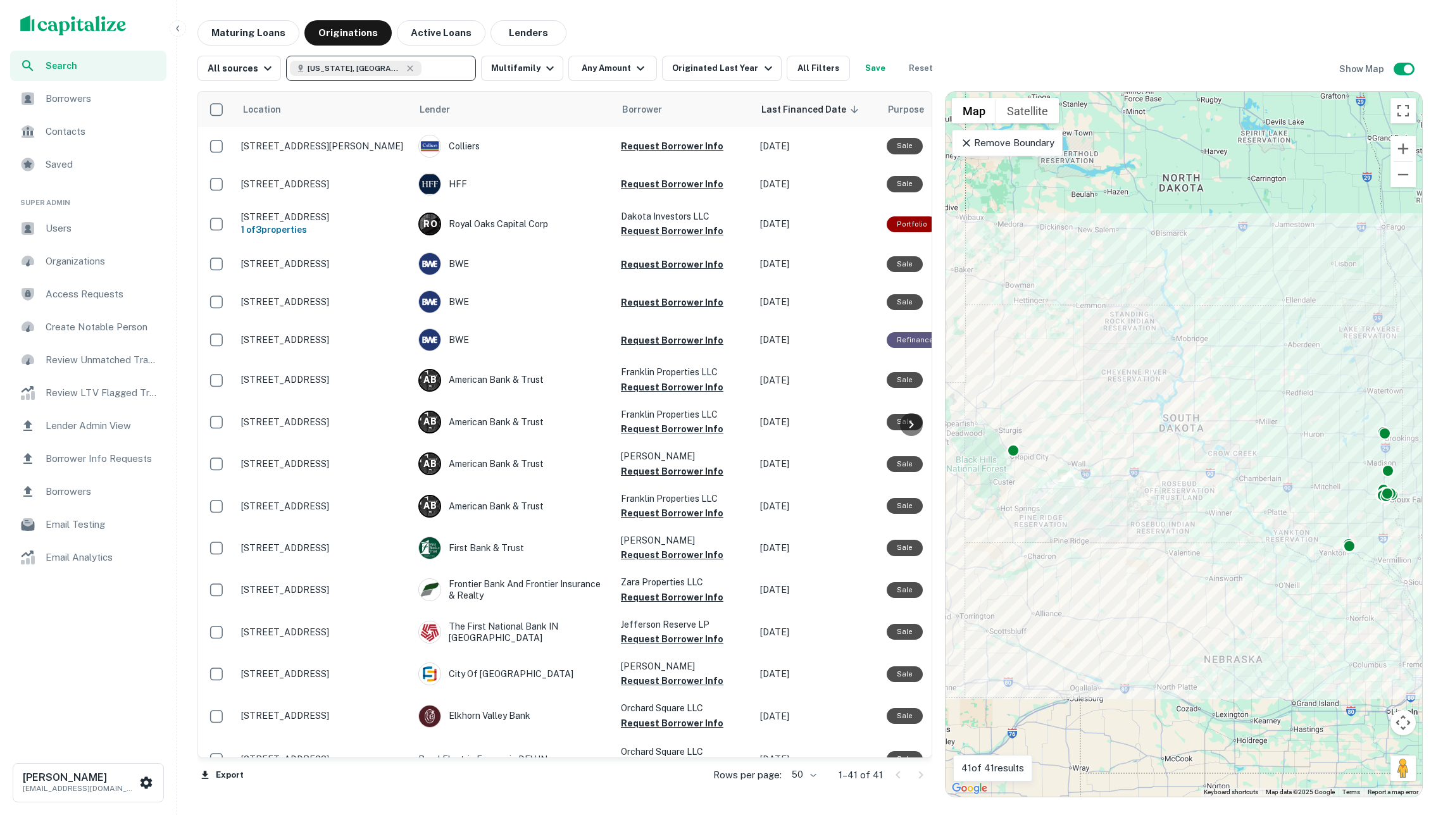
click at [444, 67] on input "text" at bounding box center [446, 68] width 49 height 18
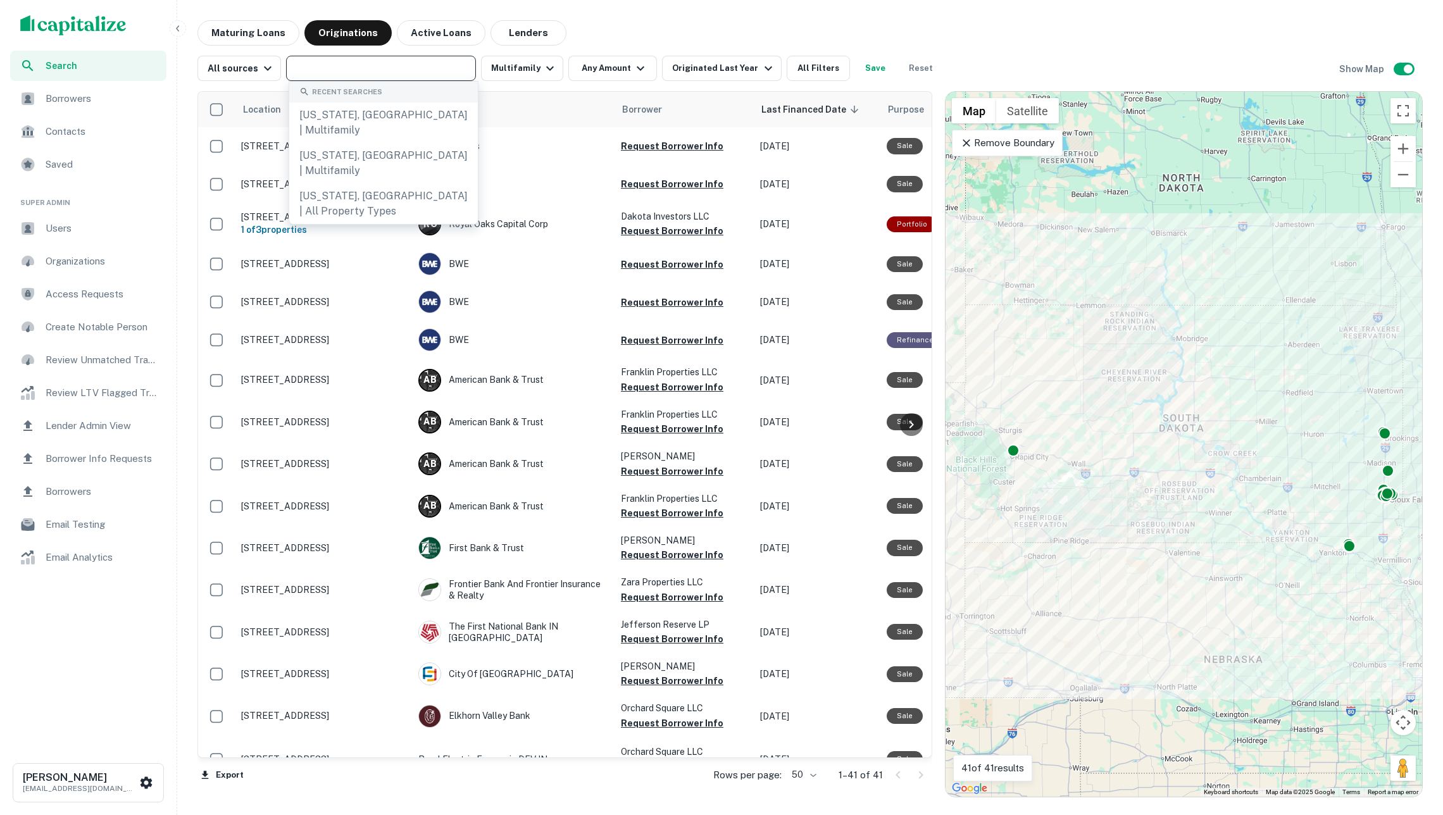
click at [444, 67] on input "text" at bounding box center [380, 68] width 180 height 18
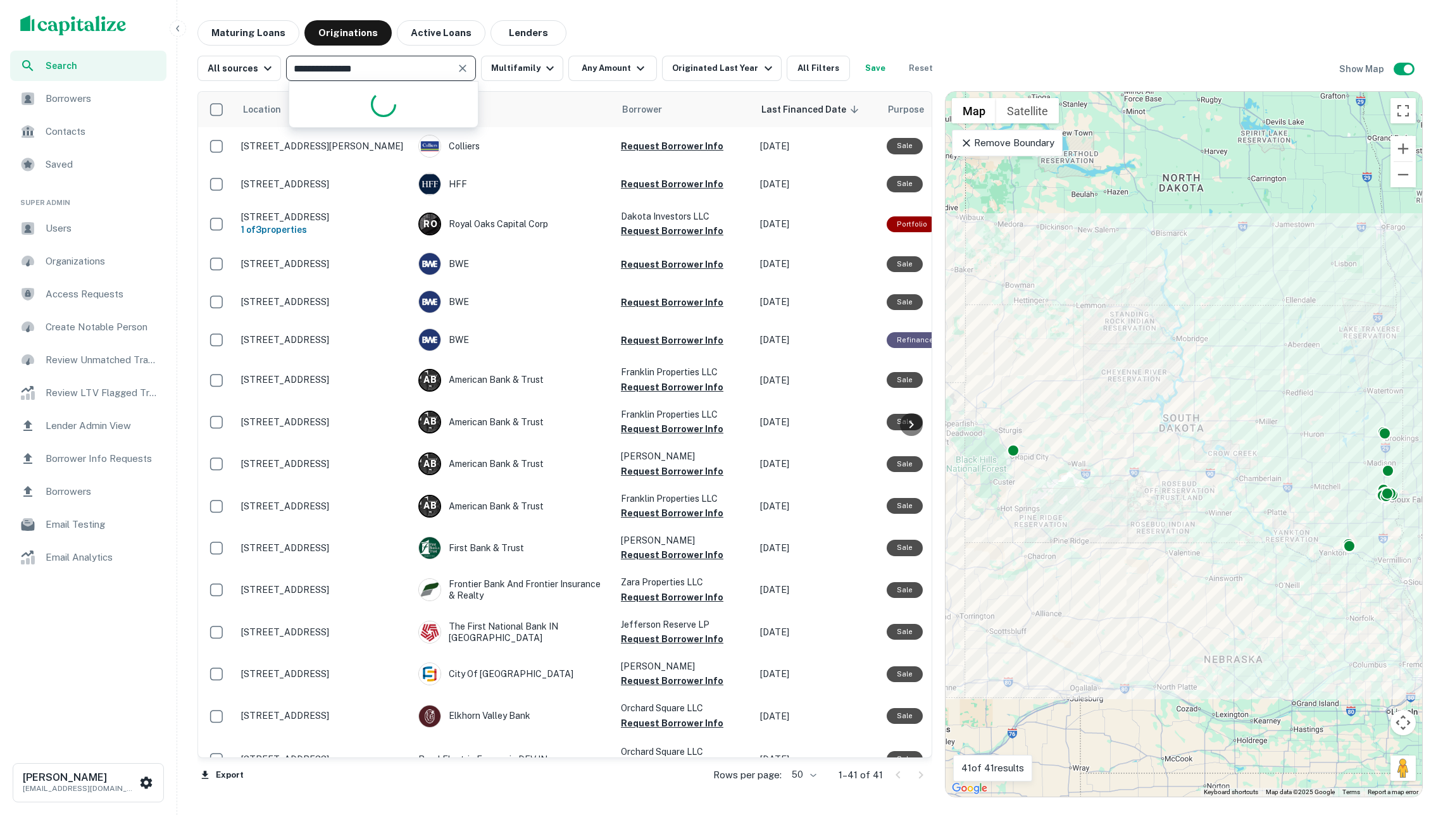
type input "**********"
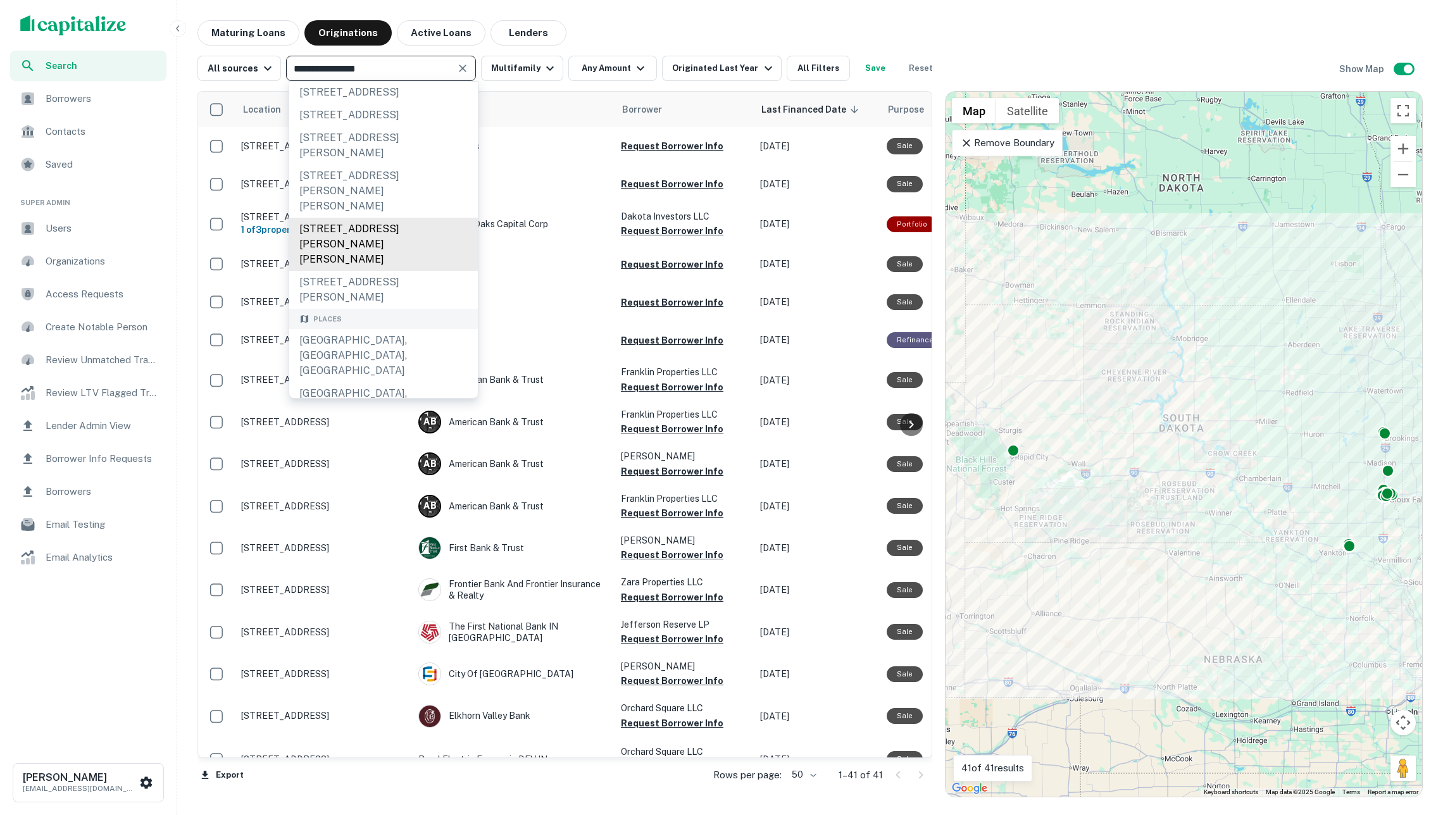
scroll to position [31, 0]
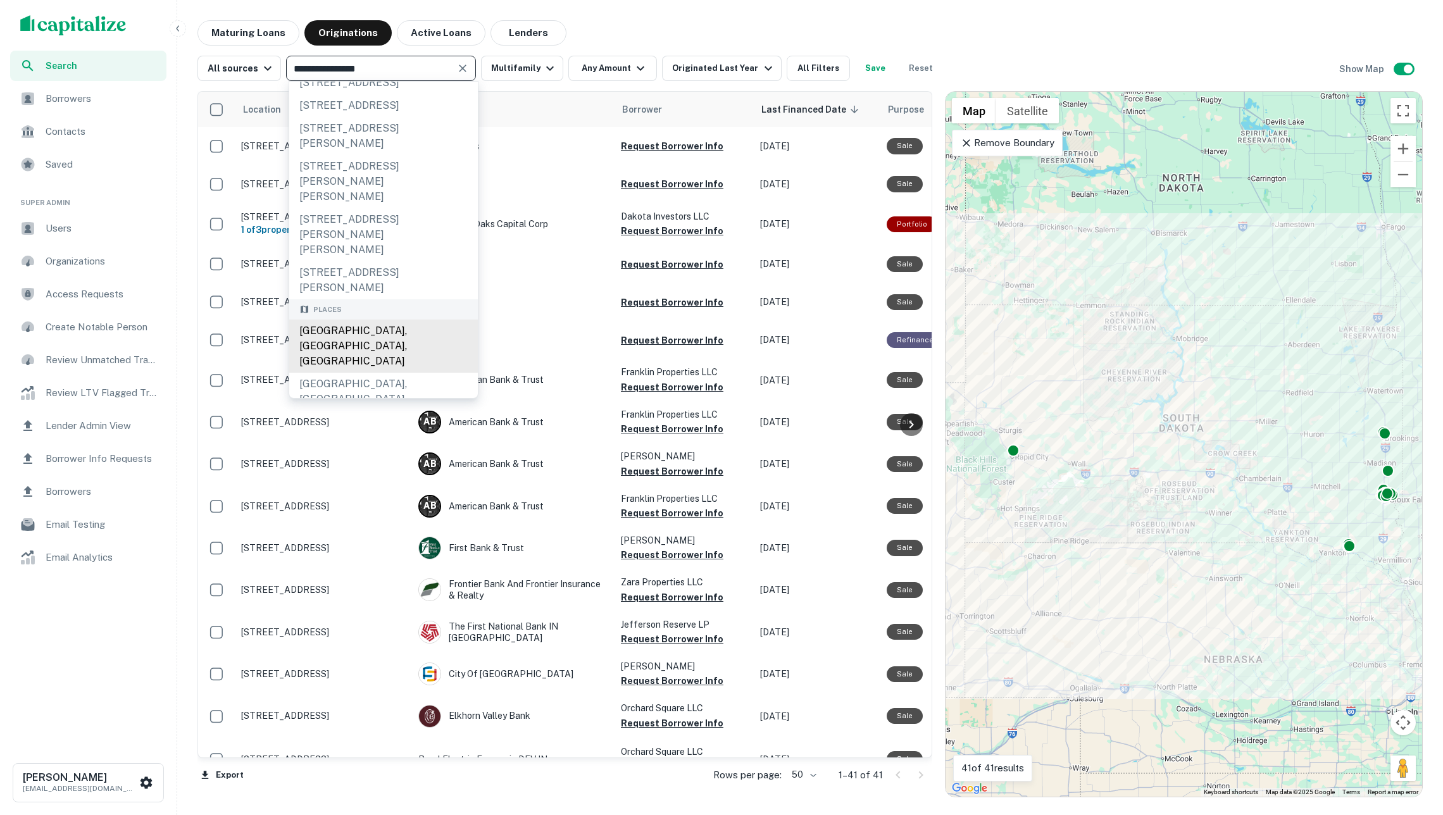
click at [420, 328] on div "Custer County, SD, USA" at bounding box center [383, 346] width 189 height 53
